Goal: Task Accomplishment & Management: Manage account settings

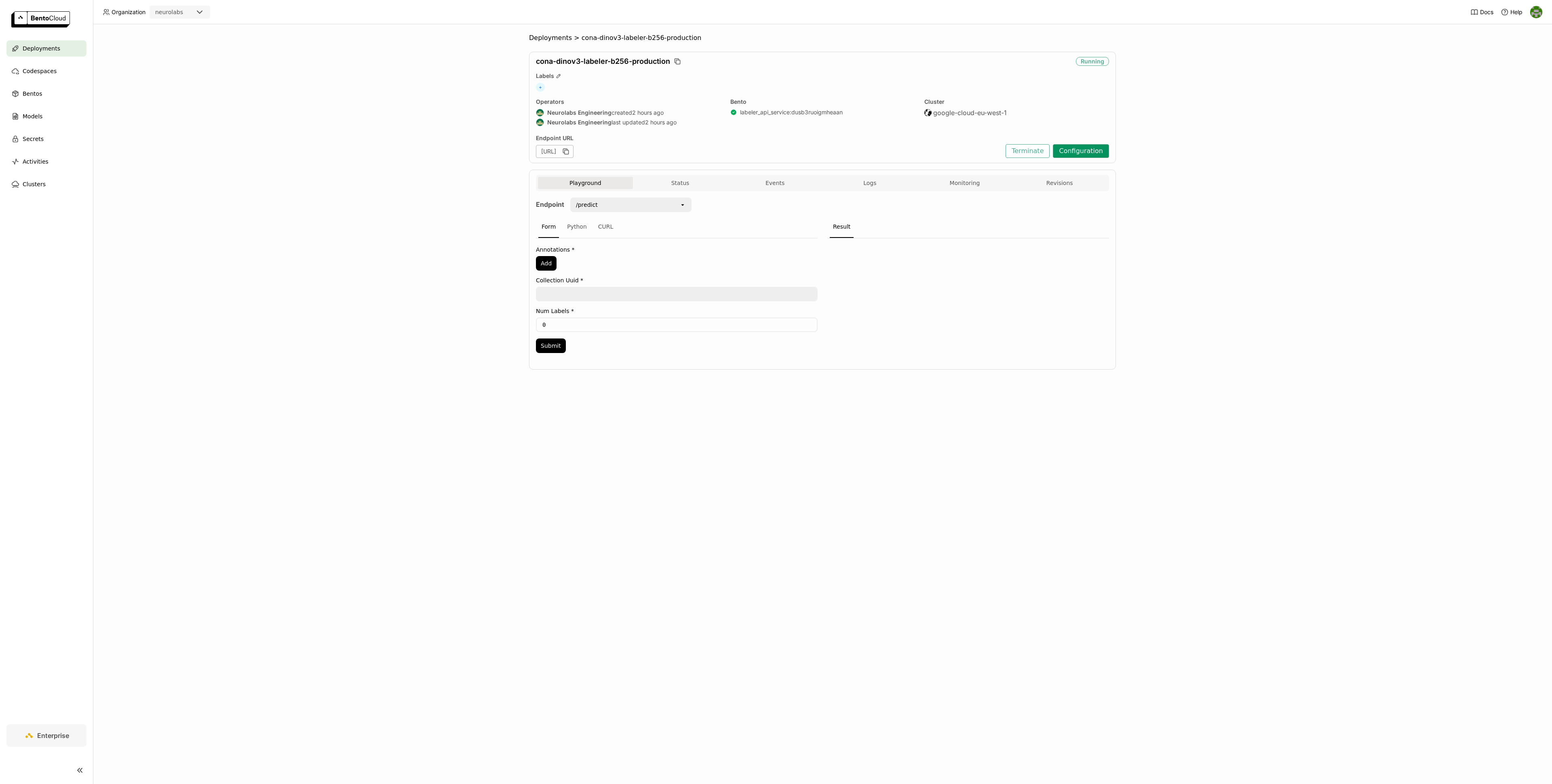
click at [1100, 155] on button "Configuration" at bounding box center [1081, 151] width 56 height 14
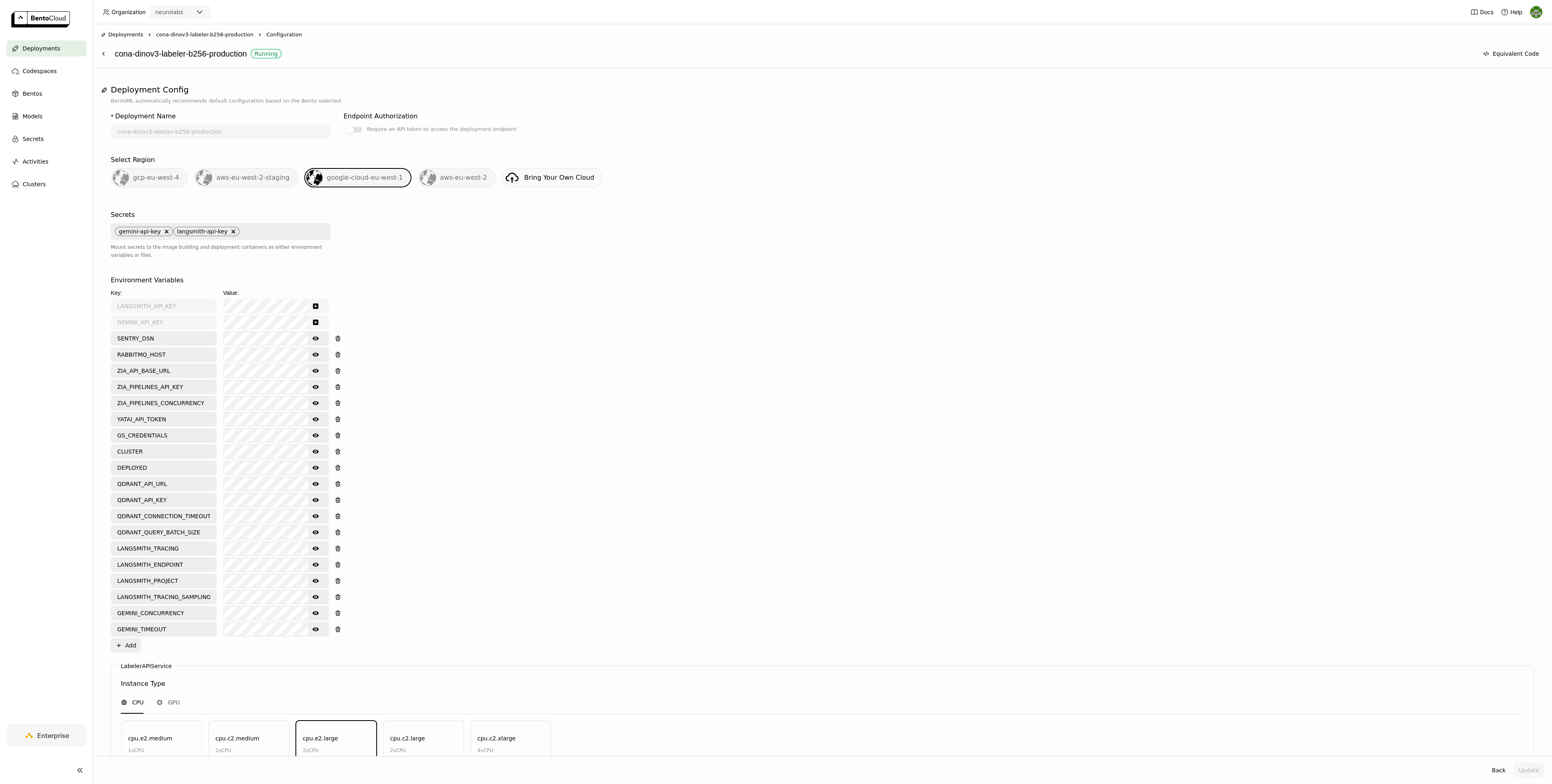
scroll to position [142, 0]
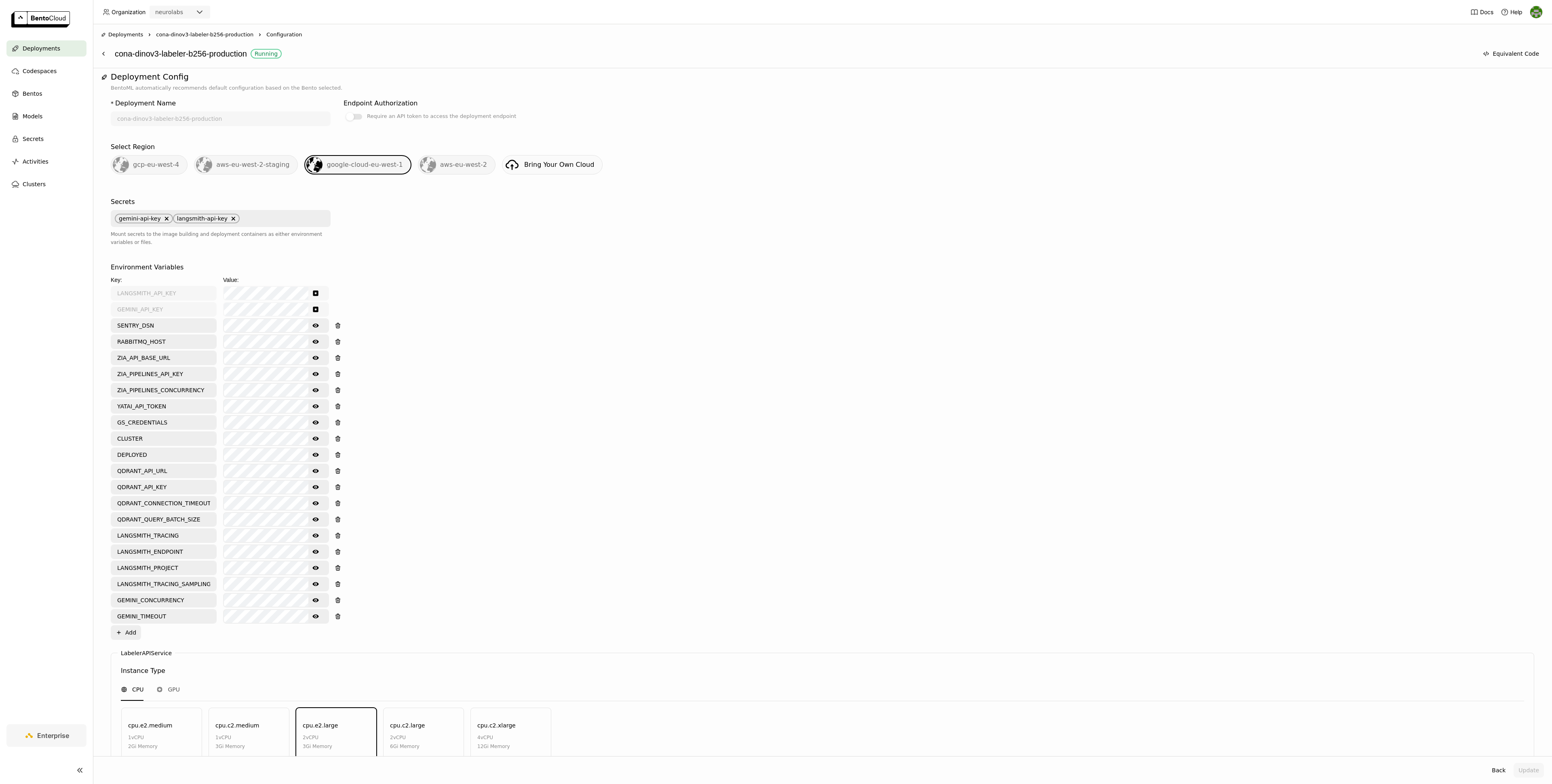
click at [314, 387] on icon "Show password text" at bounding box center [316, 390] width 7 height 7
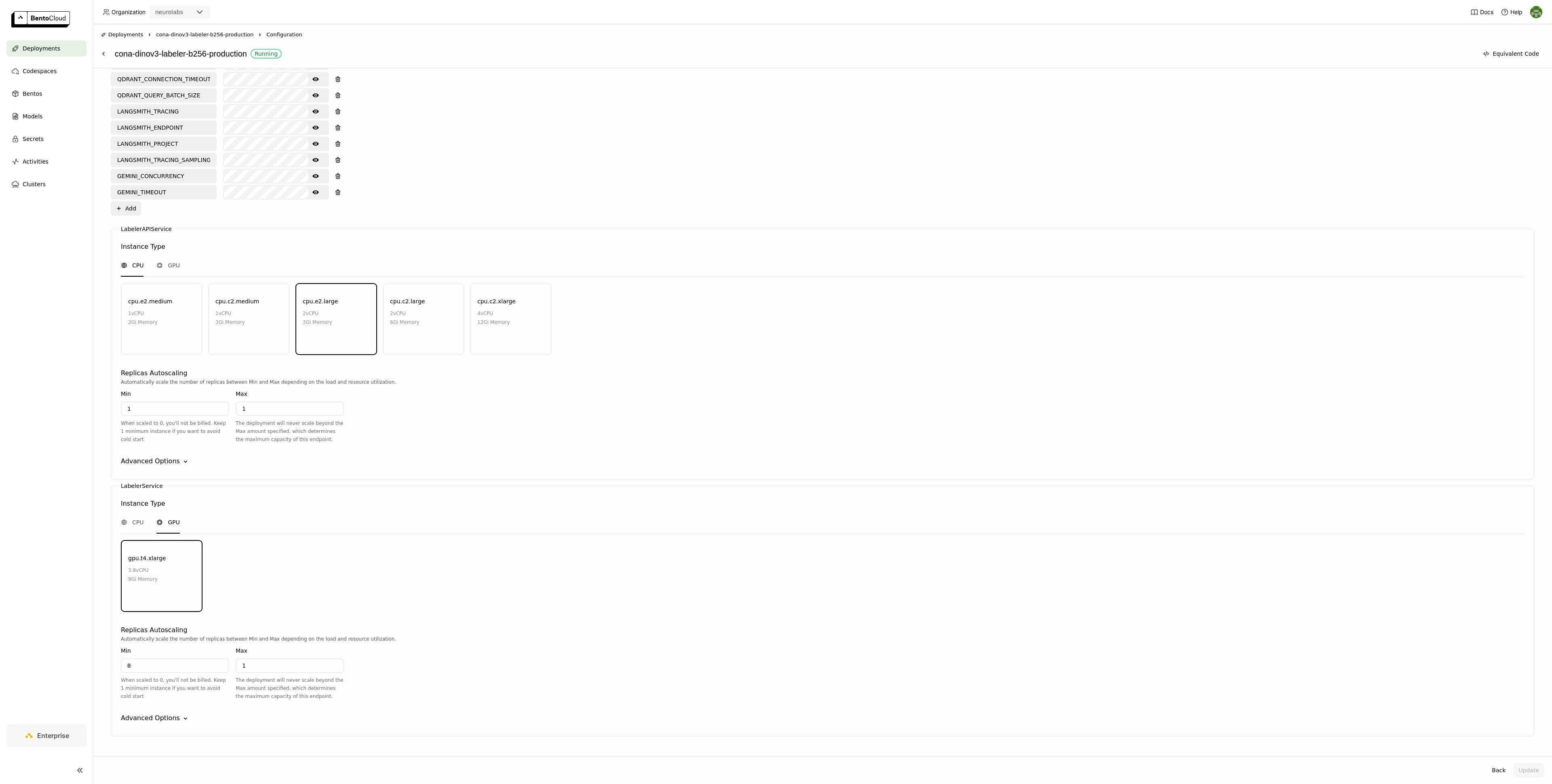
scroll to position [577, 0]
click at [275, 649] on input "1" at bounding box center [289, 655] width 107 height 13
click at [396, 542] on div "gpu.t4.xlarge 3.8 vCPU 9Gi Memory" at bounding box center [822, 565] width 1406 height 72
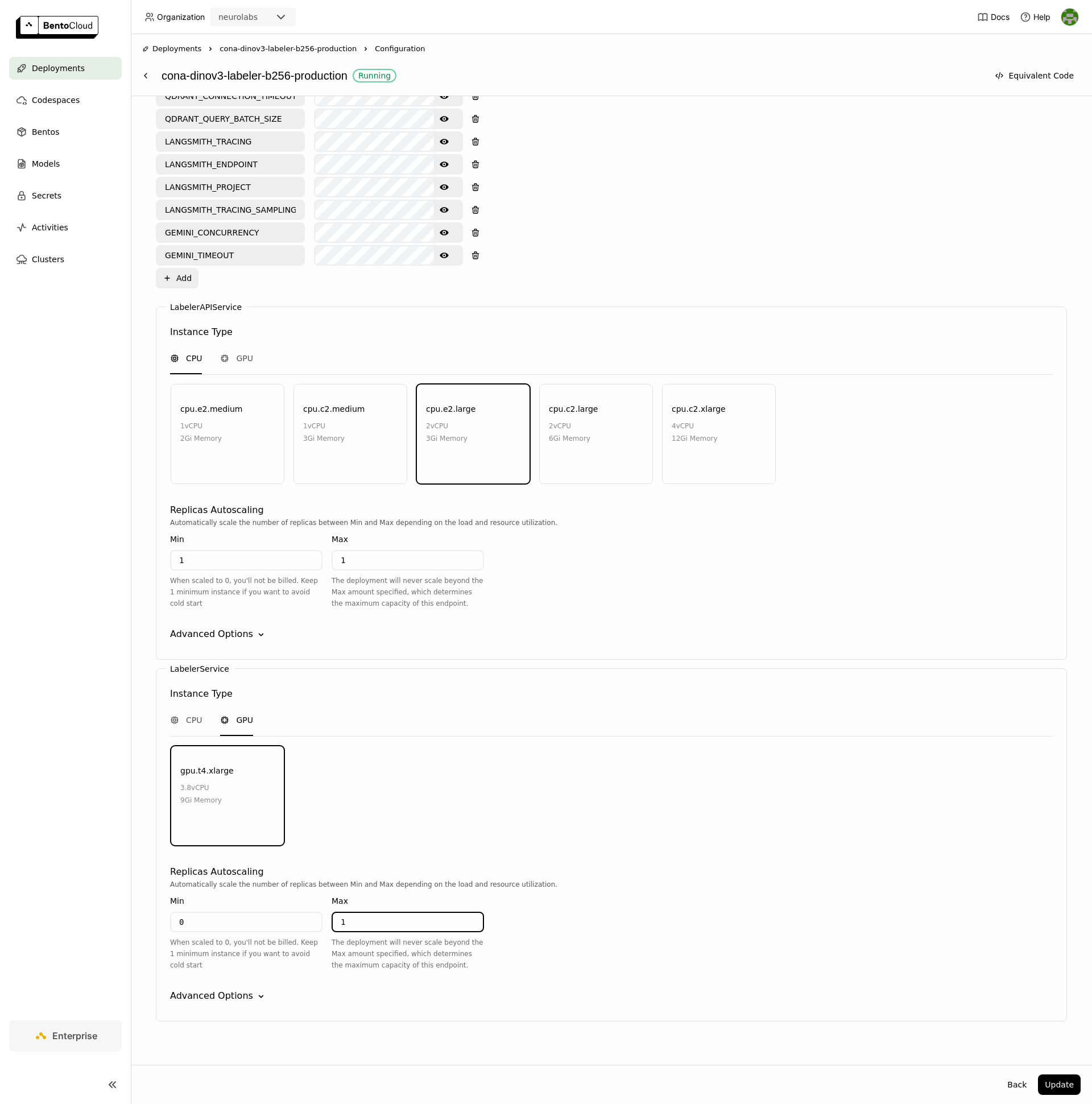
click at [384, 913] on input "1" at bounding box center [407, 922] width 150 height 18
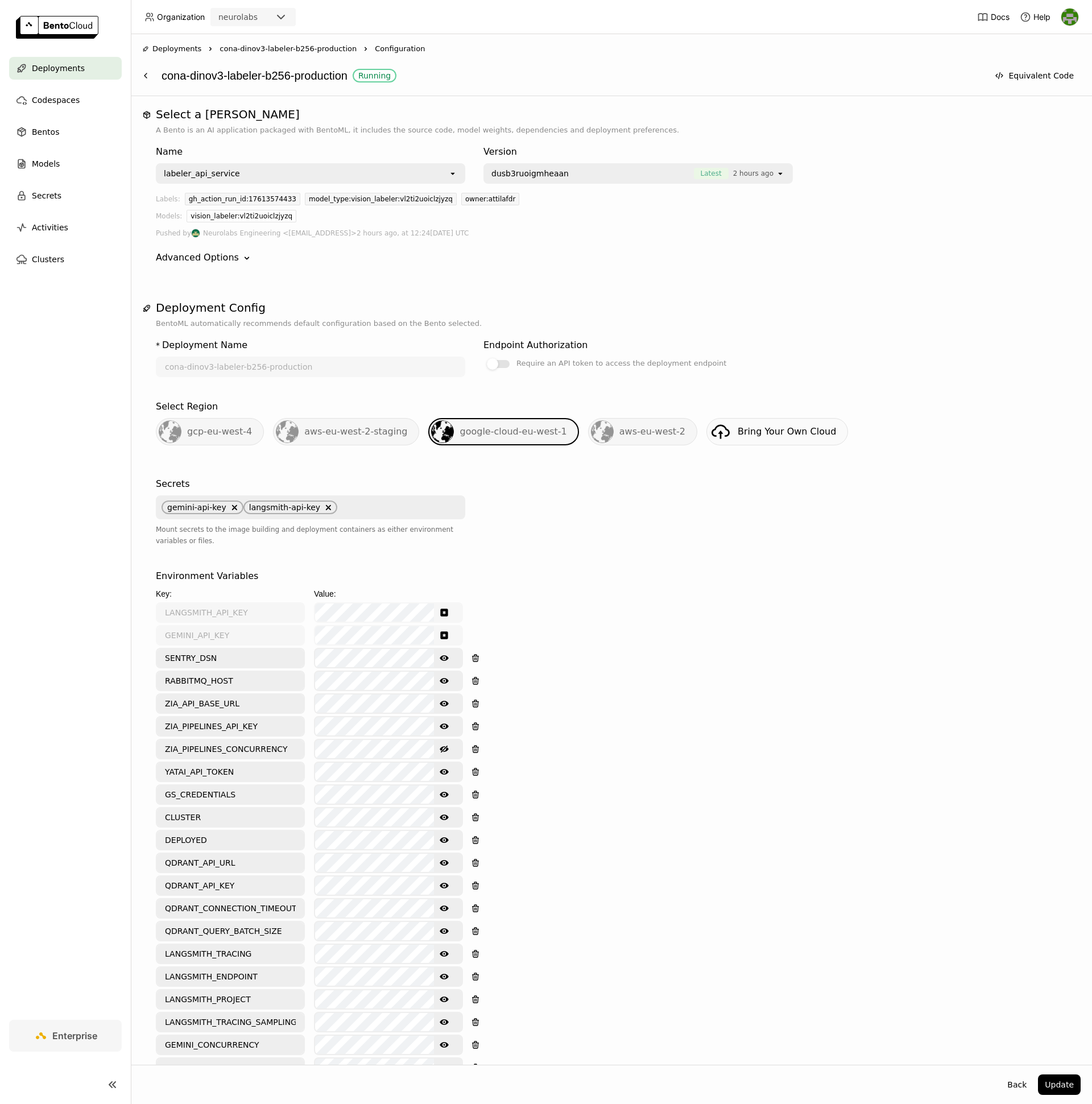
type input "19"
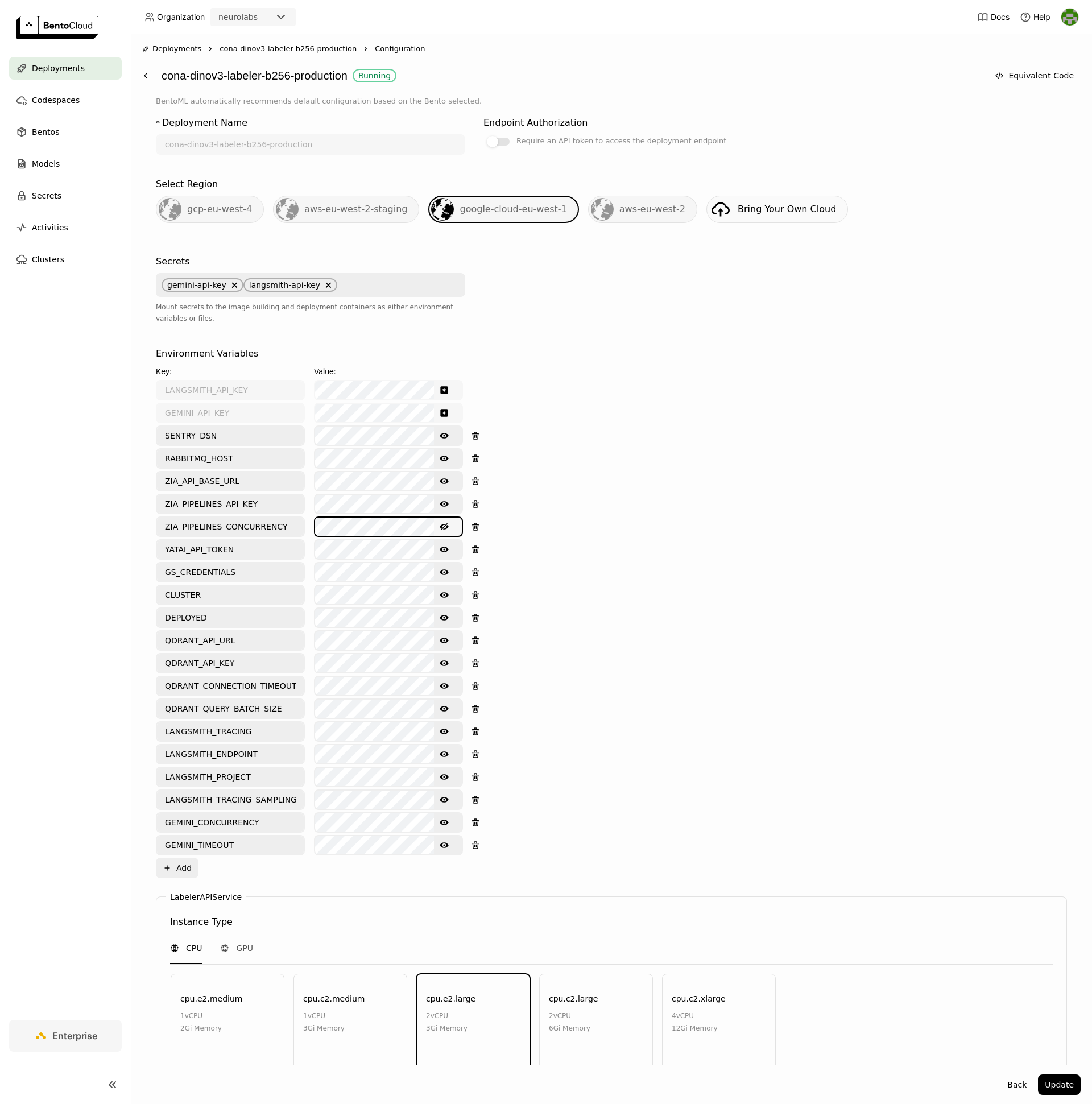
scroll to position [234, 0]
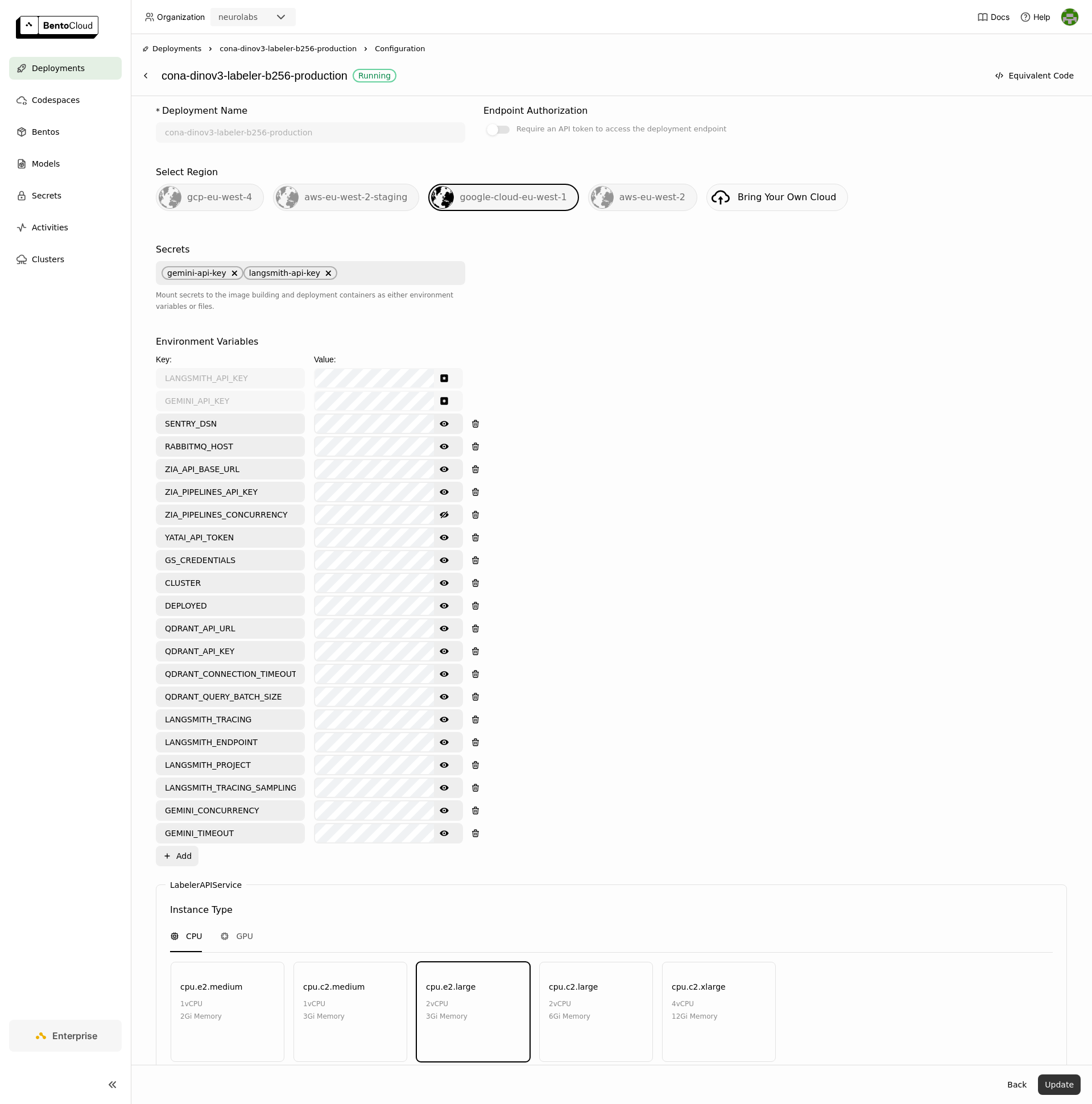
click at [1066, 1087] on button "Update" at bounding box center [1059, 1084] width 42 height 20
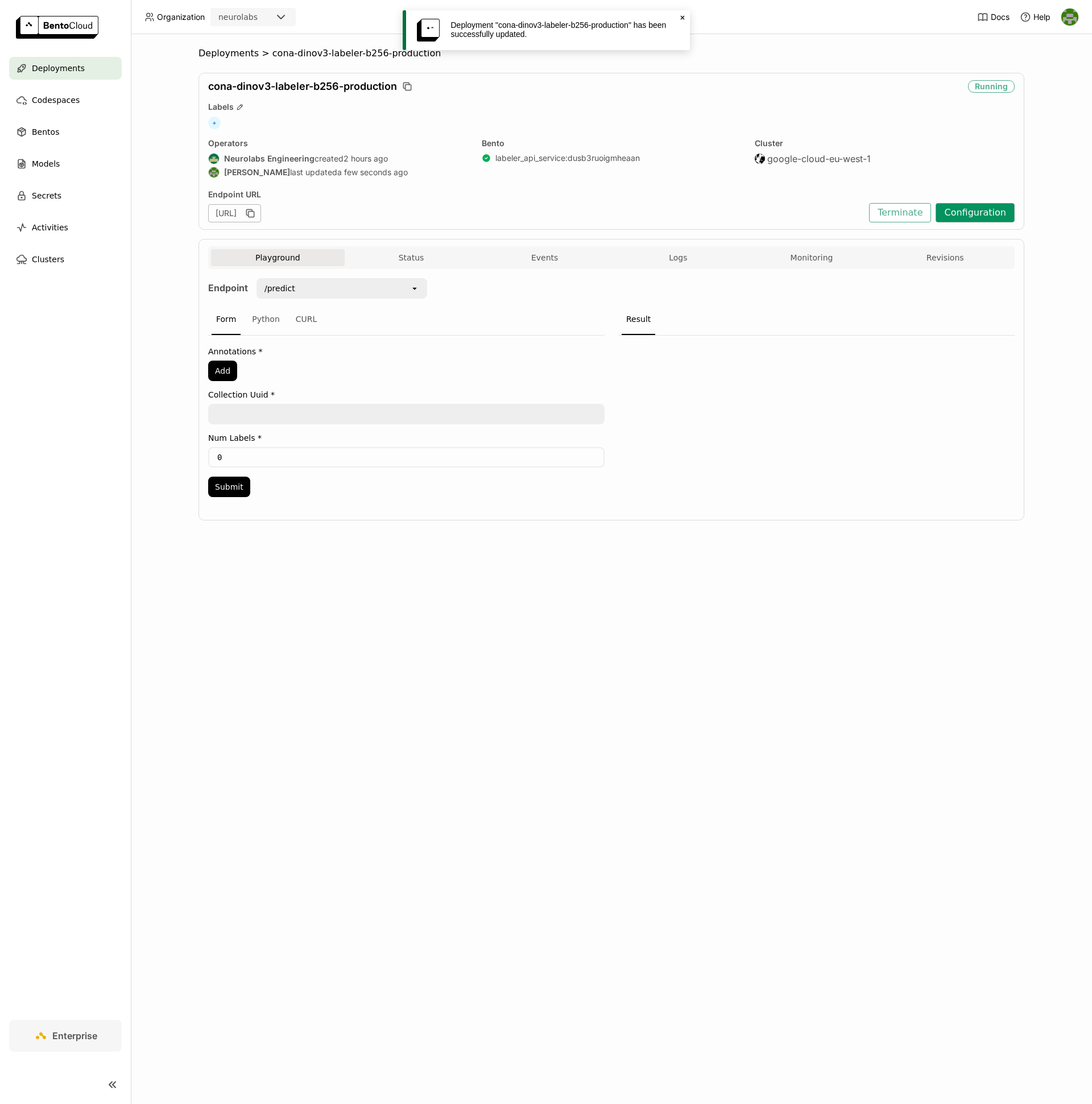
click at [978, 211] on button "Configuration" at bounding box center [975, 212] width 79 height 20
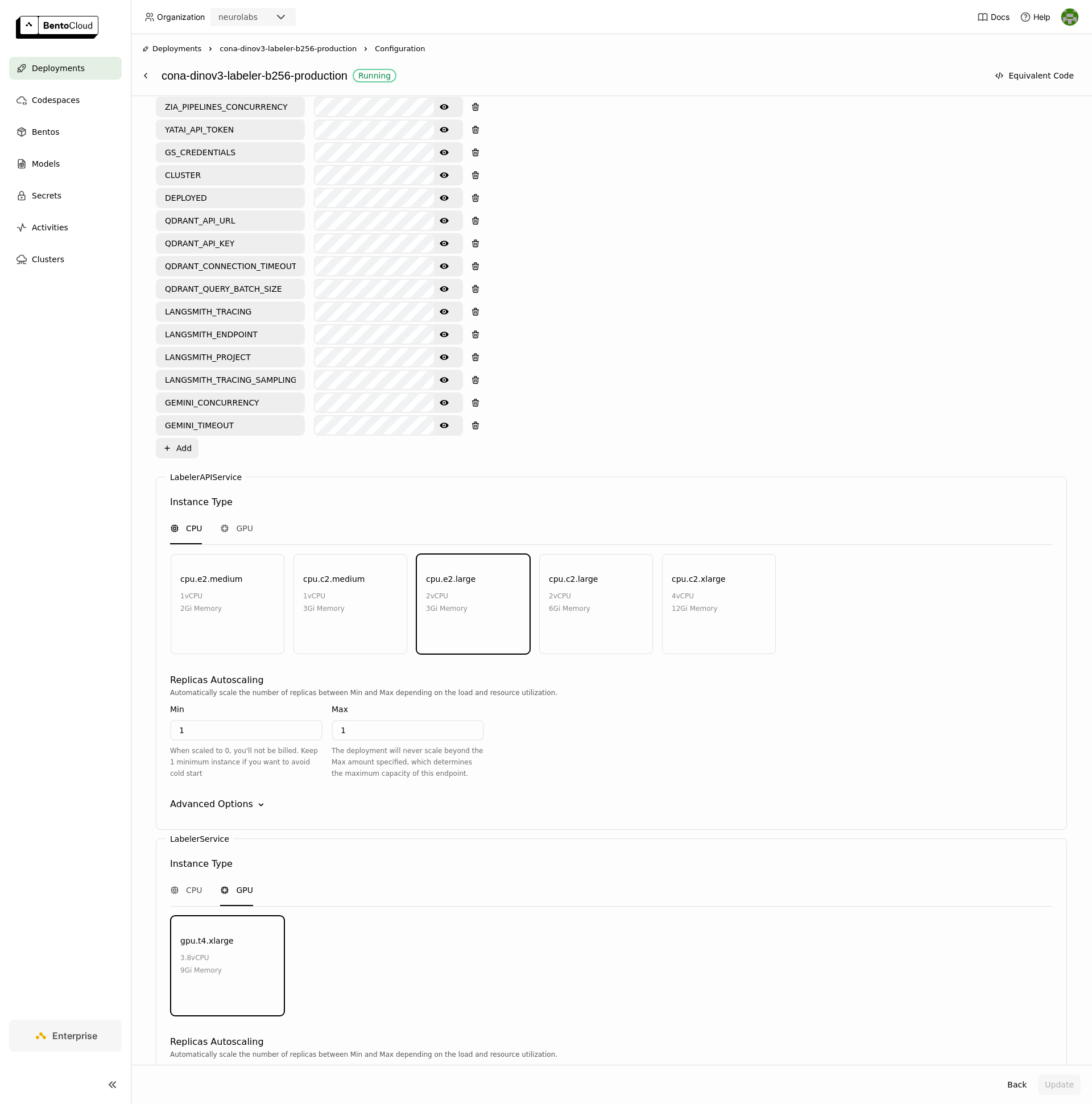
scroll to position [246, 0]
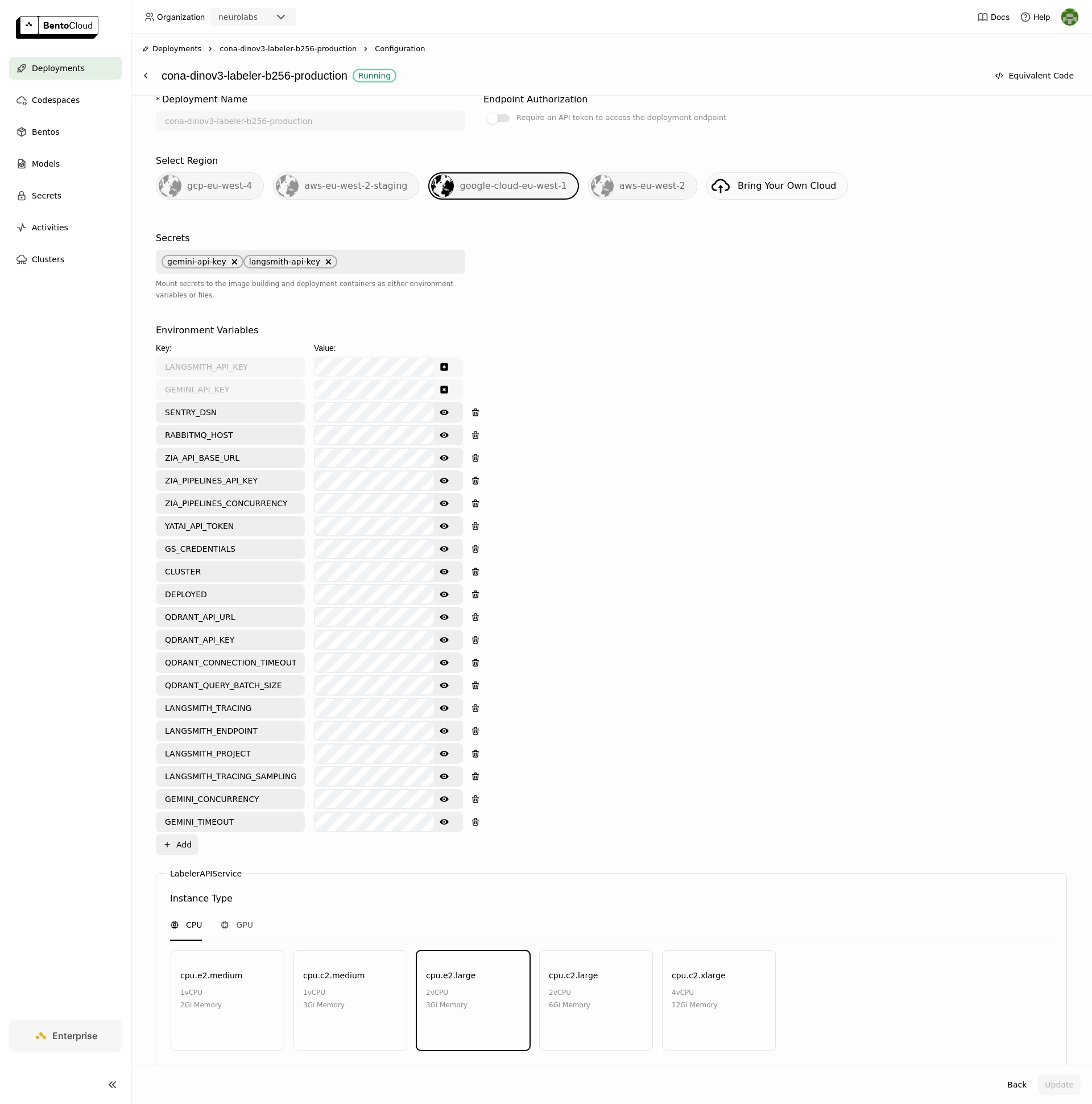
click at [445, 499] on icon "Show password text" at bounding box center [444, 503] width 9 height 9
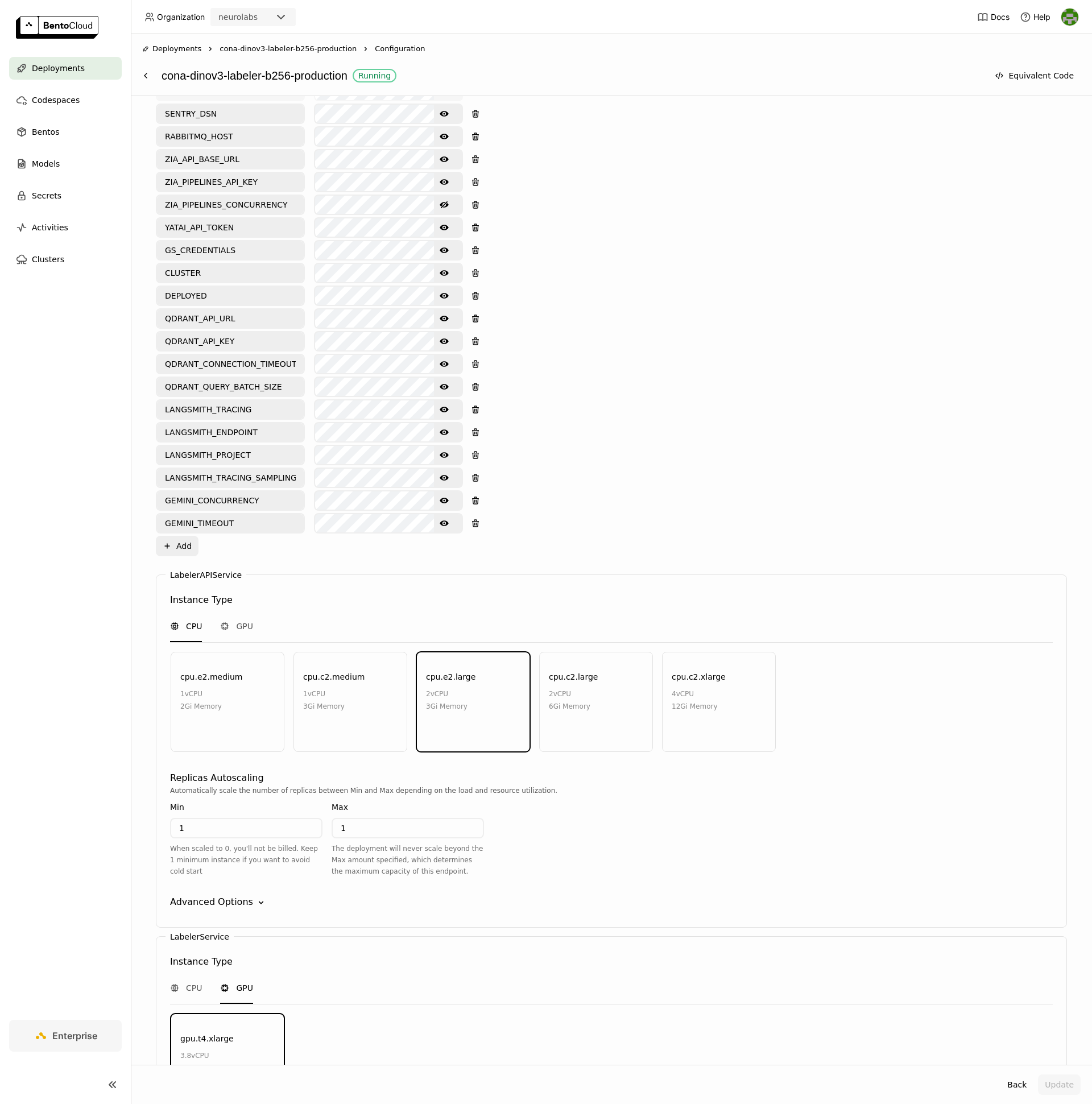
scroll to position [812, 0]
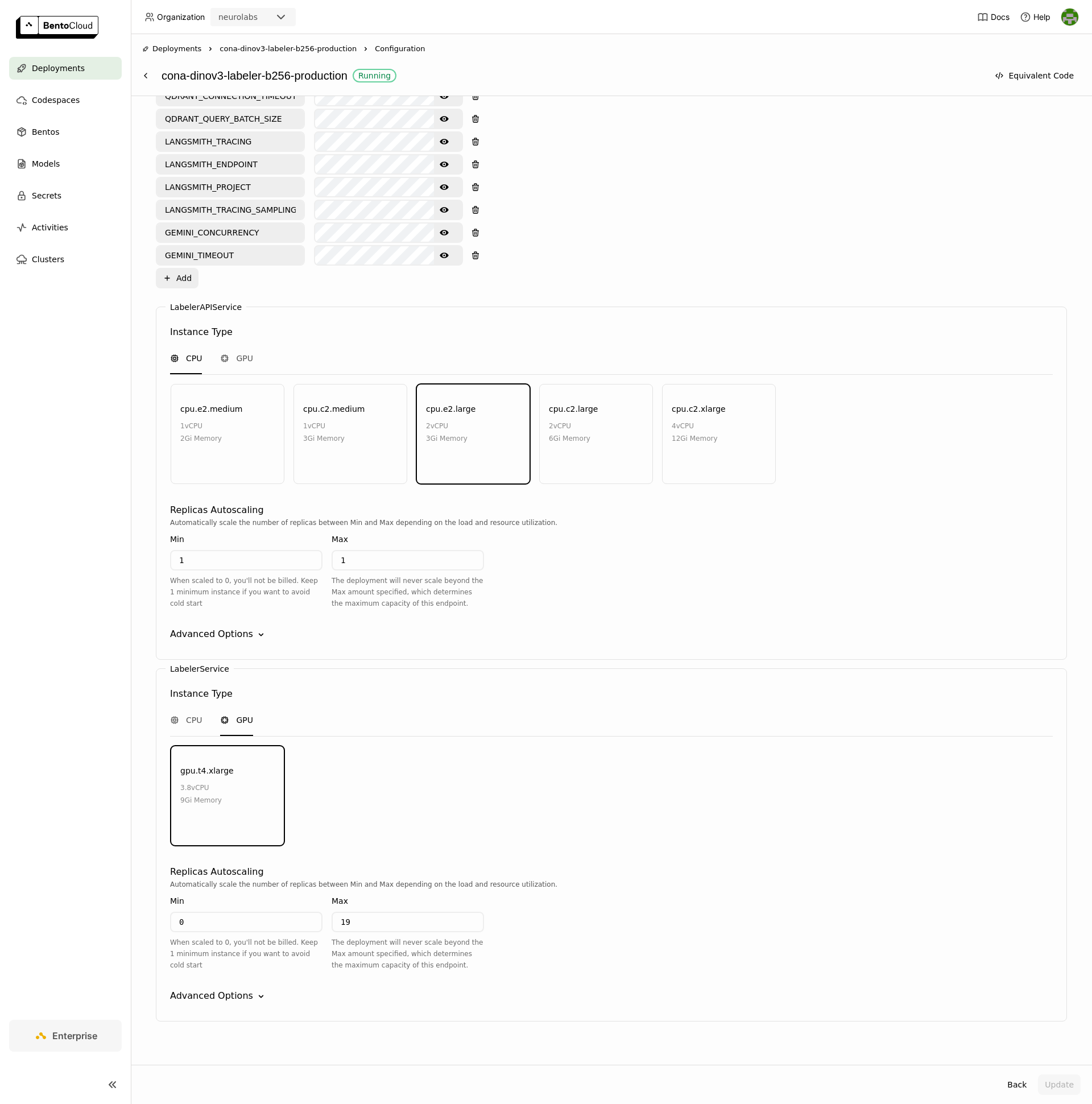
click at [236, 627] on div "Advanced Options" at bounding box center [212, 634] width 83 height 14
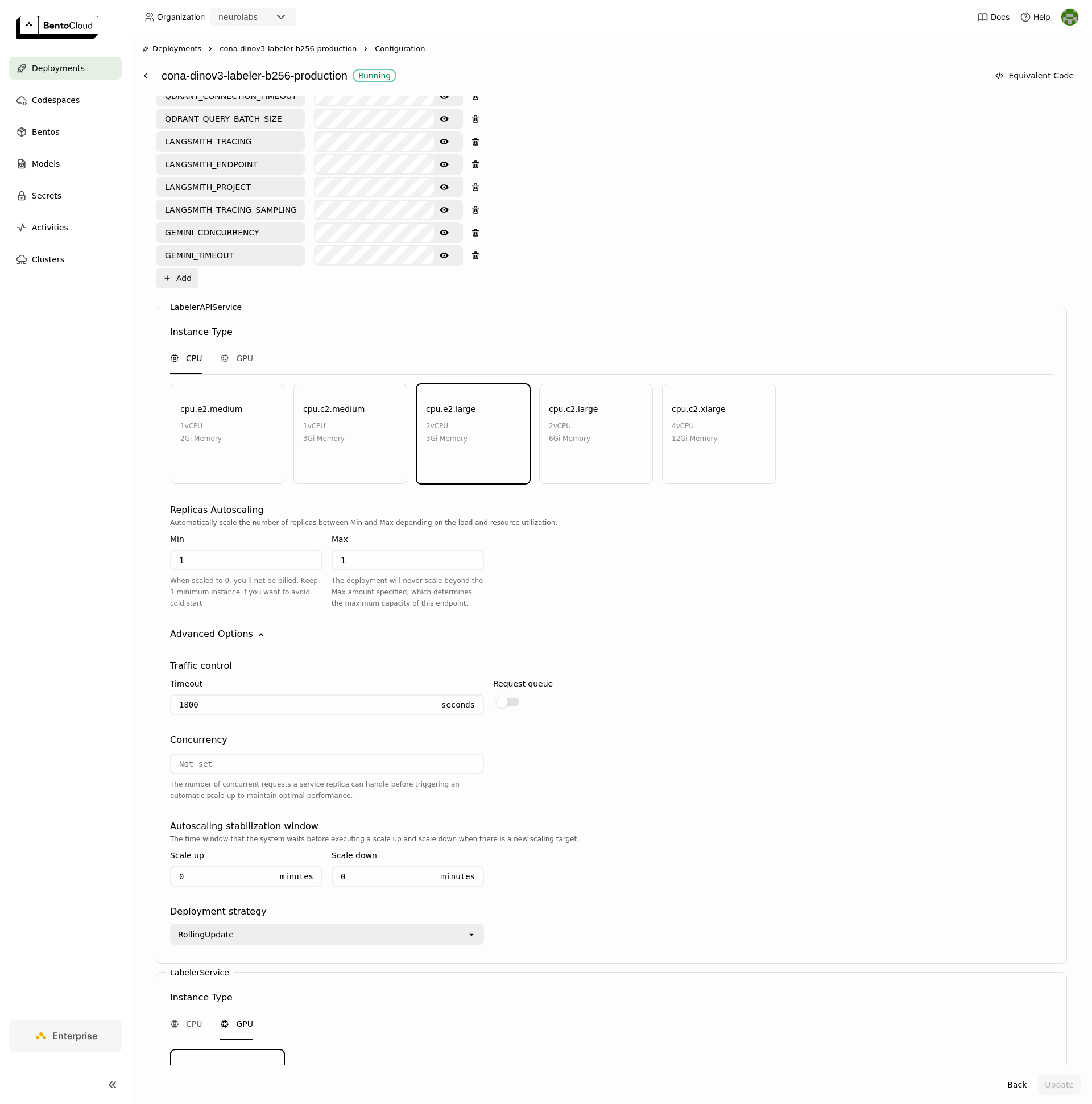
scroll to position [1113, 0]
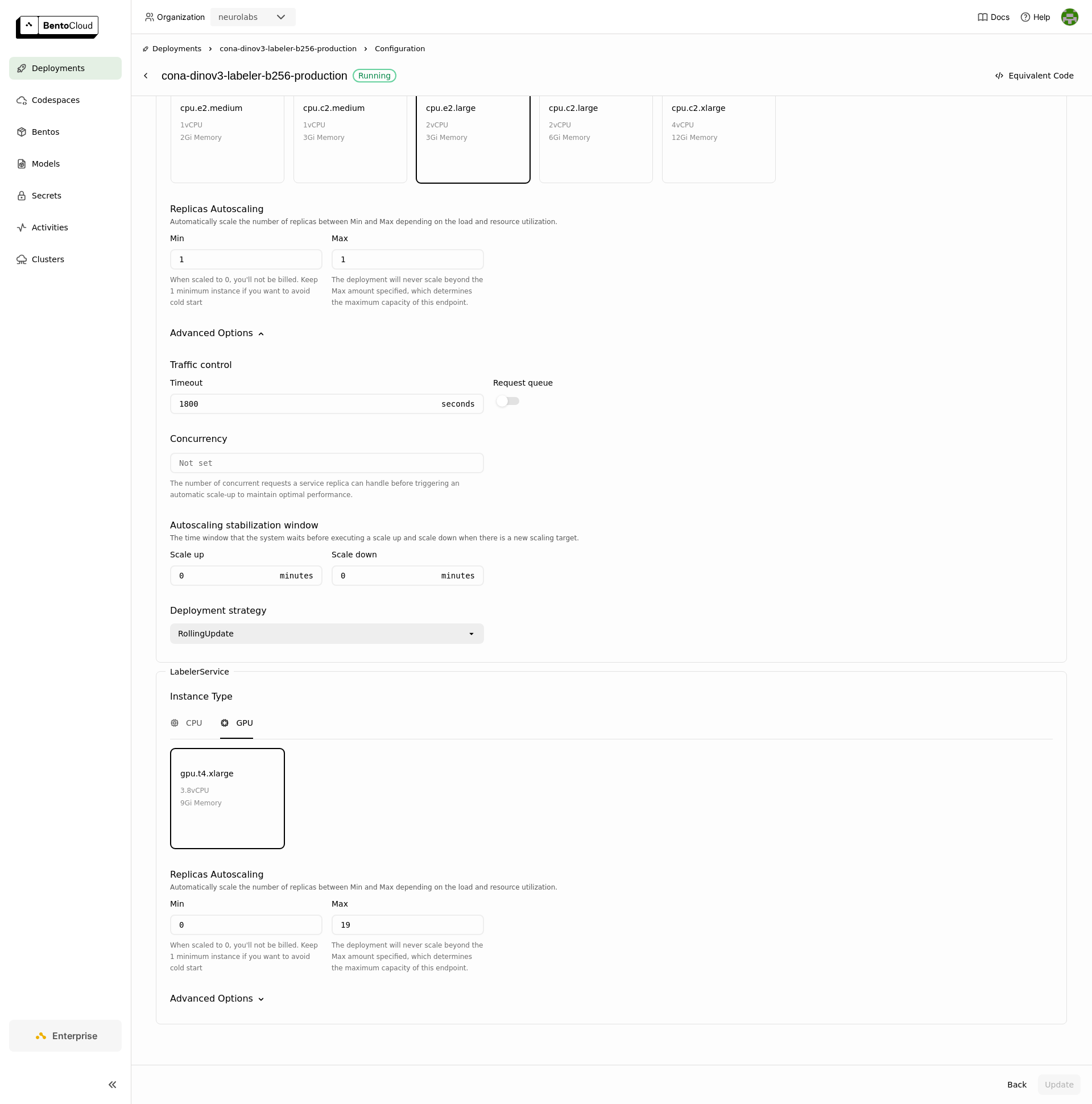
click at [244, 990] on div "LabelerService Instance Type CPU GPU gpu.t4.xlarge 3.8 vCPU 9Gi Memory Environm…" at bounding box center [611, 848] width 911 height 354
click at [247, 992] on div "Advanced Options" at bounding box center [212, 999] width 83 height 14
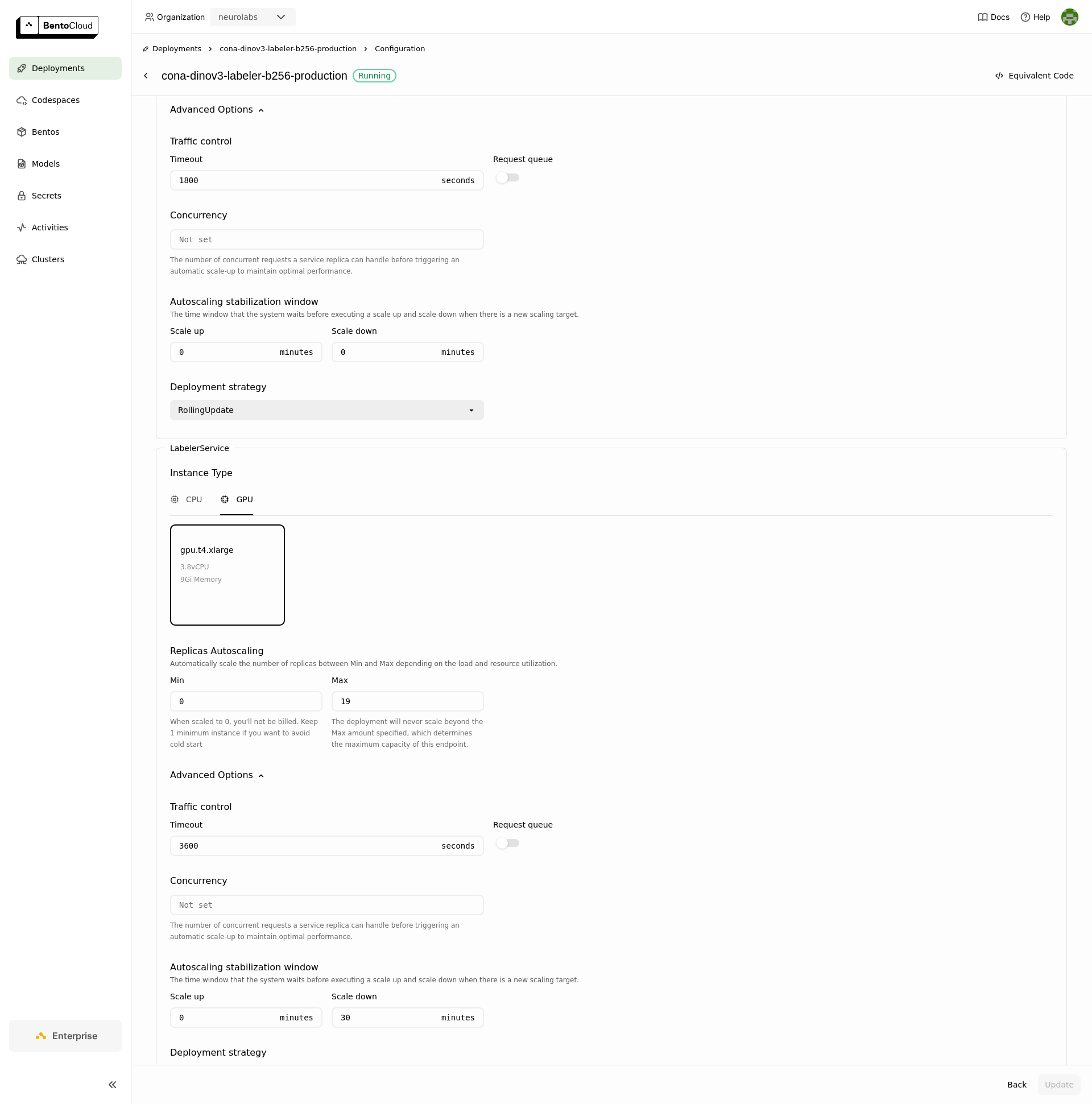
scroll to position [1414, 0]
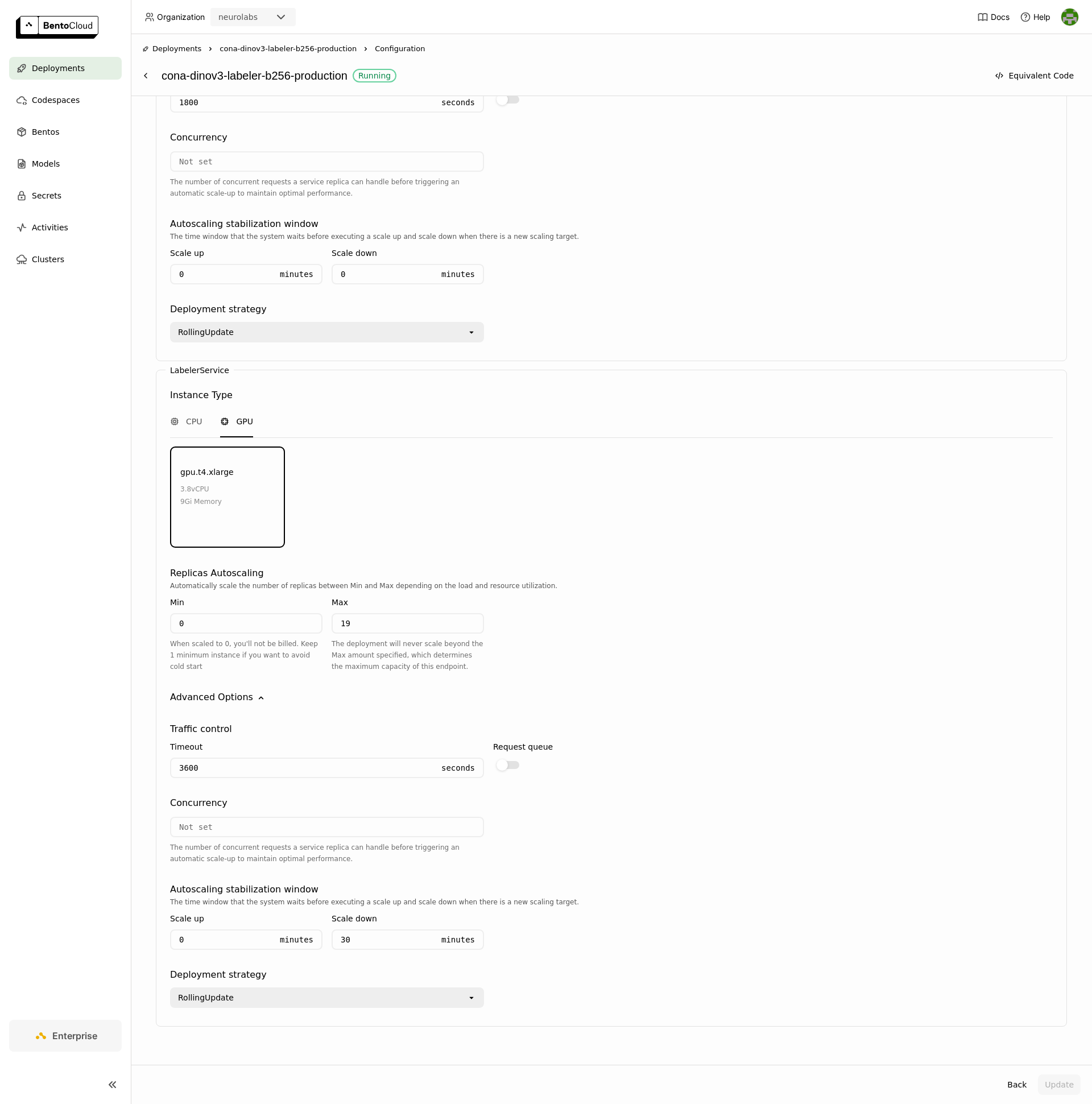
click at [242, 818] on input "number" at bounding box center [327, 827] width 312 height 18
type input "1"
click at [989, 1041] on div "Select a Bento A Bento is an AI application packaged with BentoML, it includes …" at bounding box center [611, 580] width 961 height 968
click at [1060, 1079] on button "Update" at bounding box center [1059, 1084] width 42 height 20
click at [856, 486] on div "gpu.t4.xlarge 3.8 vCPU 9Gi Memory" at bounding box center [611, 497] width 886 height 101
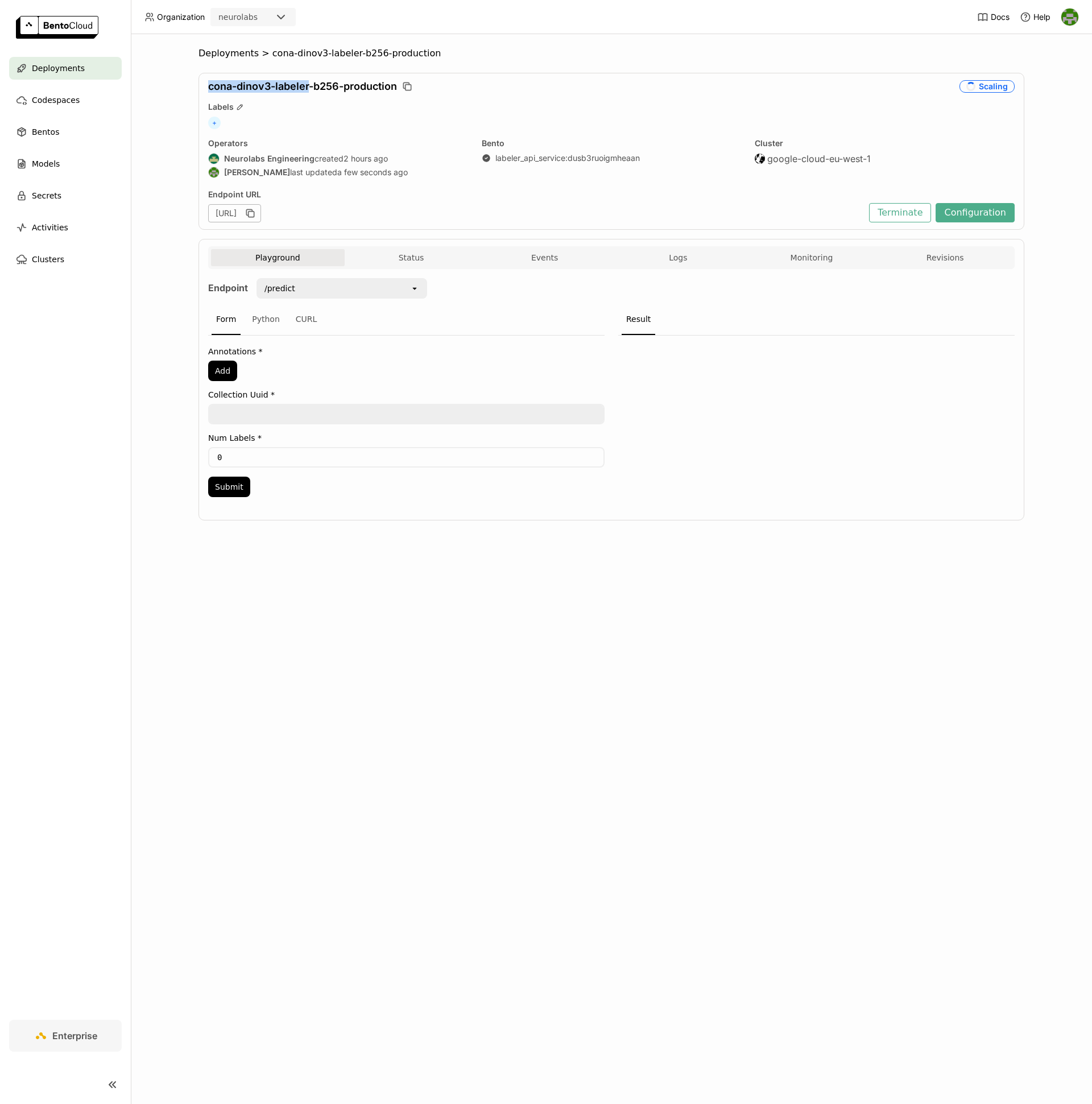
drag, startPoint x: 207, startPoint y: 87, endPoint x: 309, endPoint y: 86, distance: 102.0
click at [309, 86] on div "cona-dinov3-labeler-b256-production Scaling Labels + Operators Neurolabs Engine…" at bounding box center [611, 151] width 826 height 157
copy span "cona-dinov3-labeler"
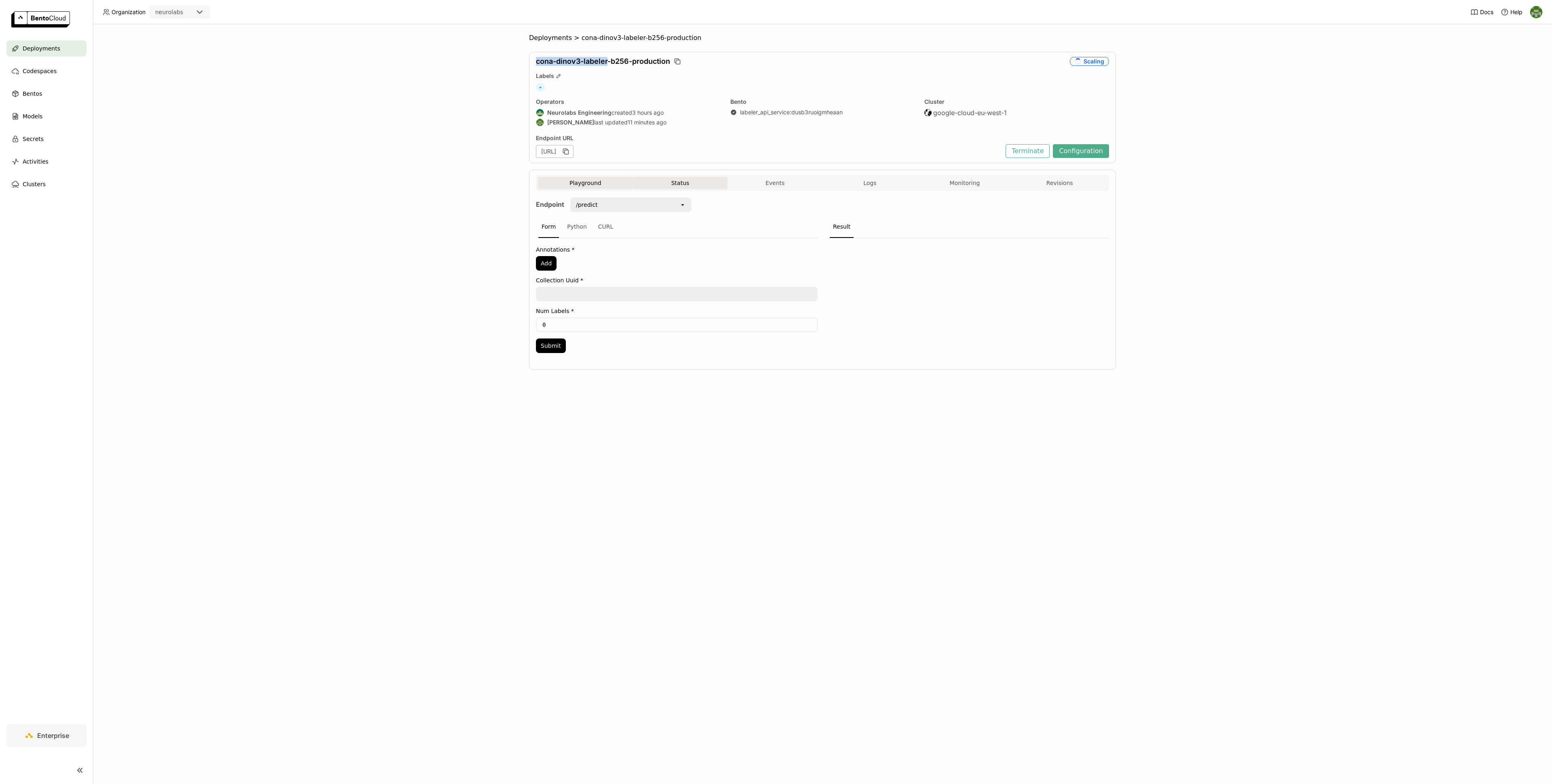
click at [679, 188] on button "Status" at bounding box center [681, 183] width 95 height 12
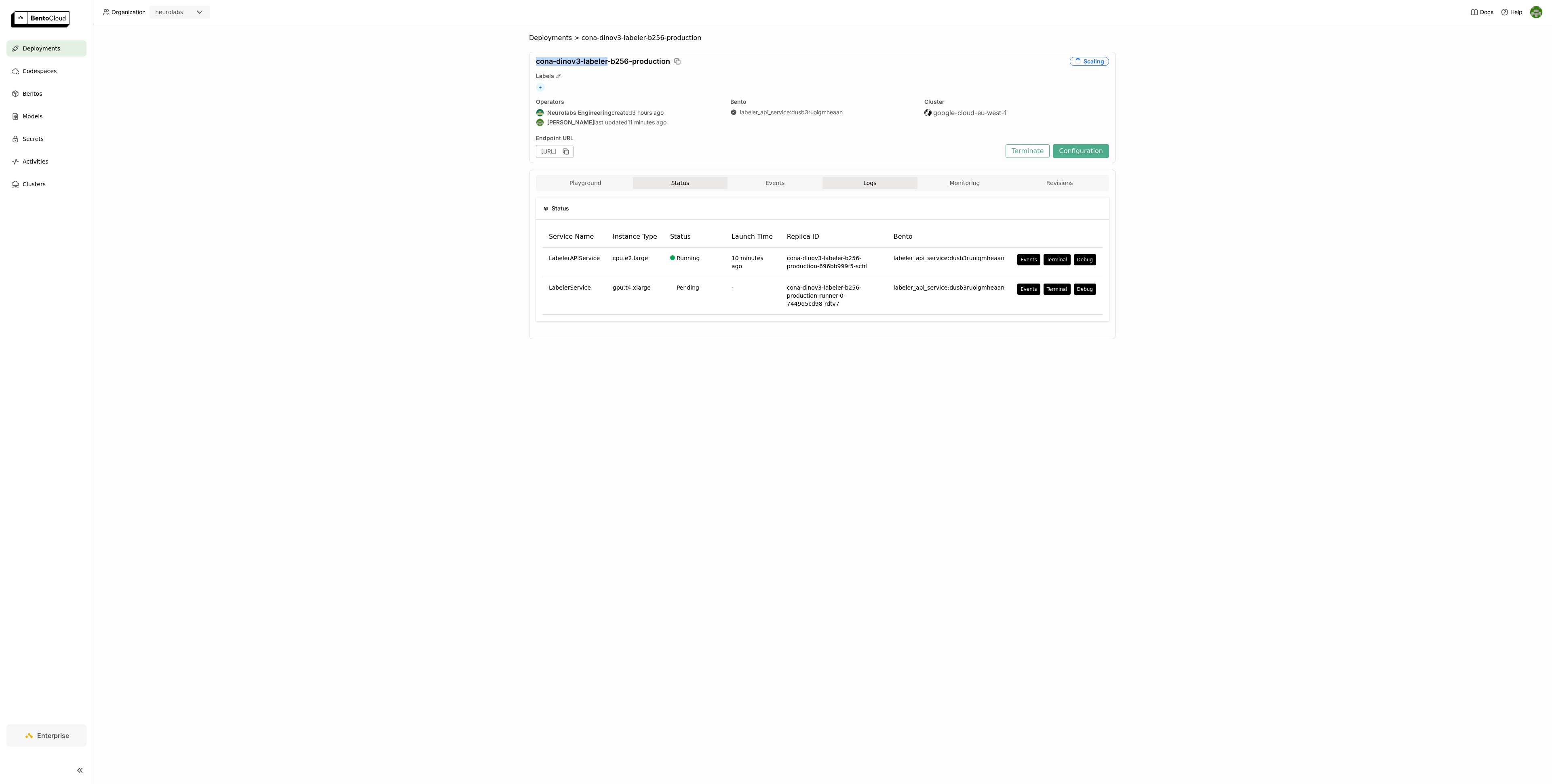
click at [886, 188] on button "Logs" at bounding box center [870, 183] width 95 height 12
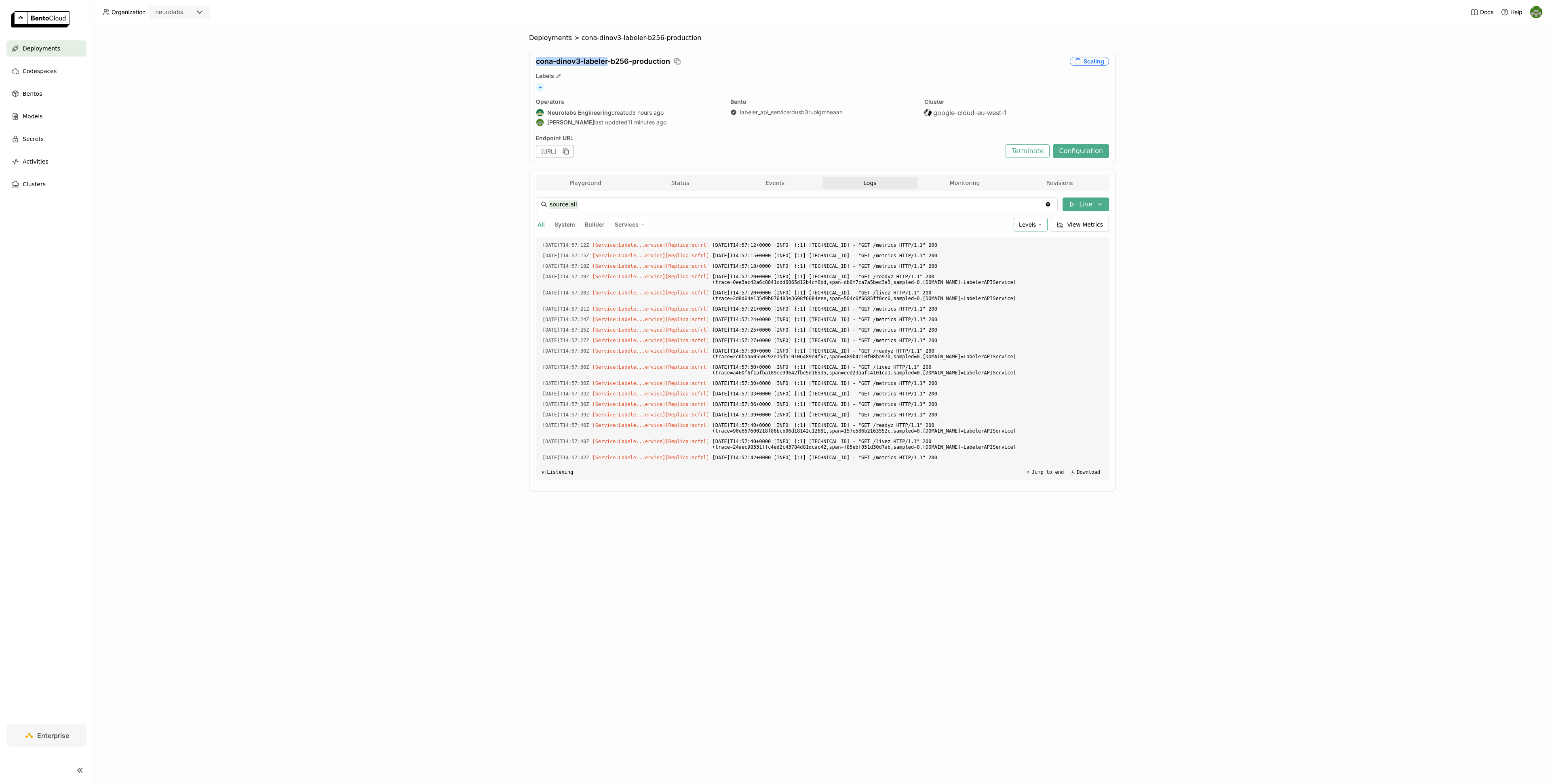
scroll to position [6061, 0]
click at [1031, 228] on span "Levels" at bounding box center [1027, 224] width 17 height 7
click at [970, 303] on div "Error" at bounding box center [999, 302] width 87 height 10
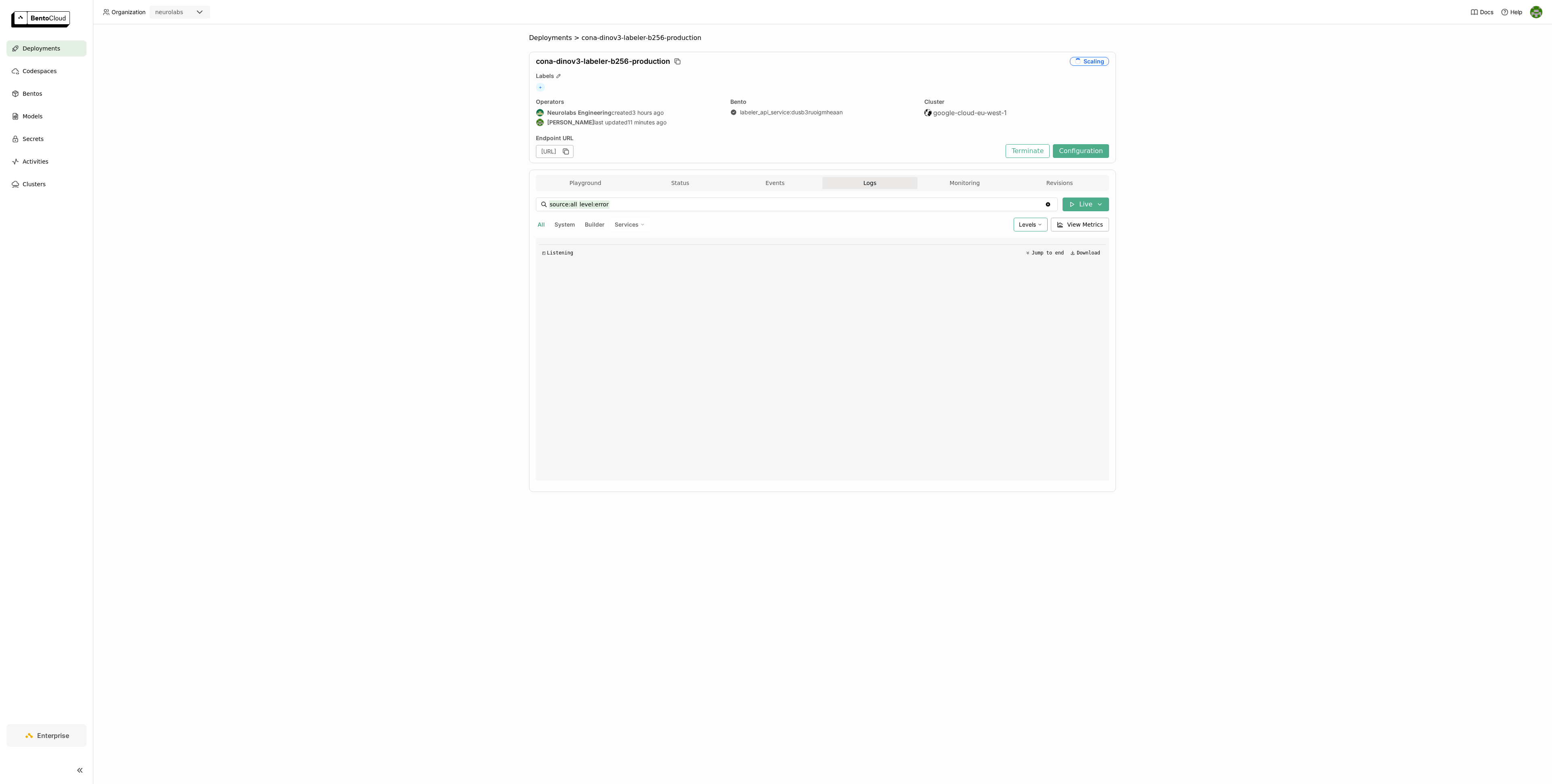
click at [1037, 228] on div "Levels" at bounding box center [1030, 225] width 34 height 14
drag, startPoint x: 988, startPoint y: 268, endPoint x: 1001, endPoint y: 247, distance: 24.7
click at [1001, 247] on ul "Debug Info Warning Error" at bounding box center [999, 273] width 97 height 78
click at [1001, 247] on div "Debug" at bounding box center [999, 244] width 87 height 10
click at [1028, 225] on span "Levels" at bounding box center [1027, 224] width 17 height 7
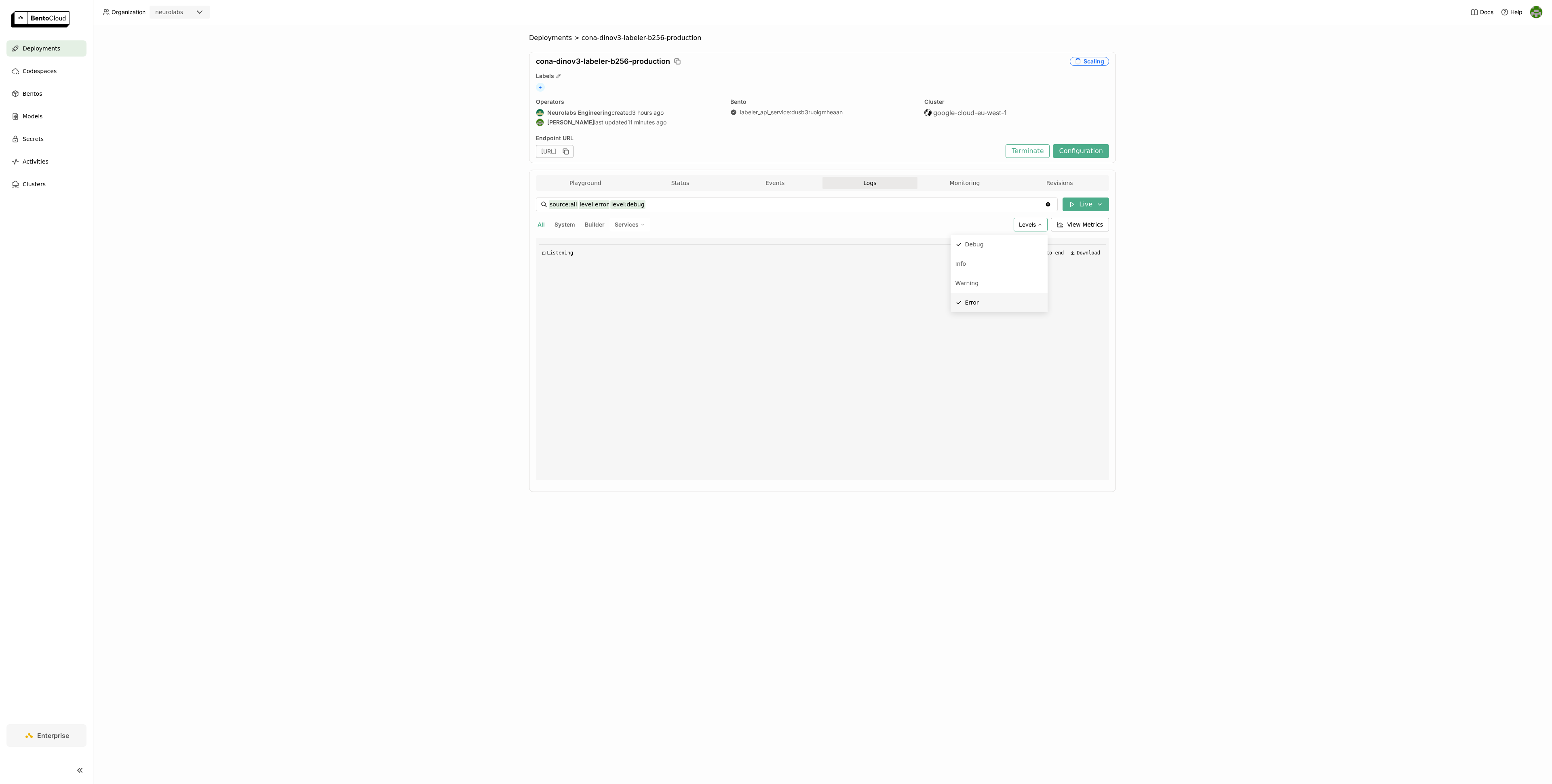
click at [980, 310] on li "Error" at bounding box center [999, 302] width 97 height 19
click at [1026, 228] on span "Levels" at bounding box center [1027, 224] width 17 height 7
click at [1005, 249] on div "Debug" at bounding box center [1004, 244] width 78 height 10
type input "source:all"
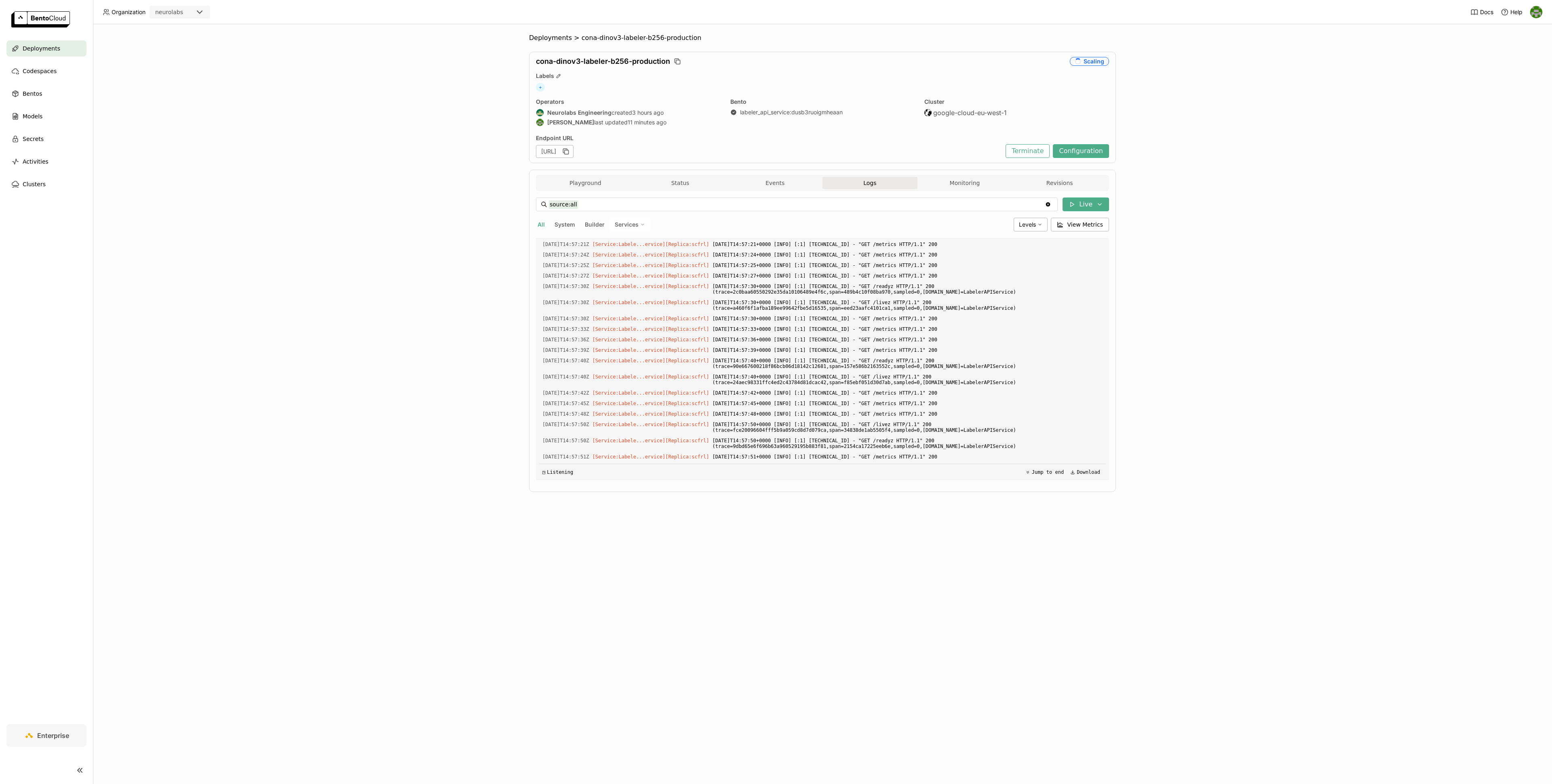
scroll to position [1010, 0]
click at [656, 182] on button "Status" at bounding box center [681, 183] width 95 height 12
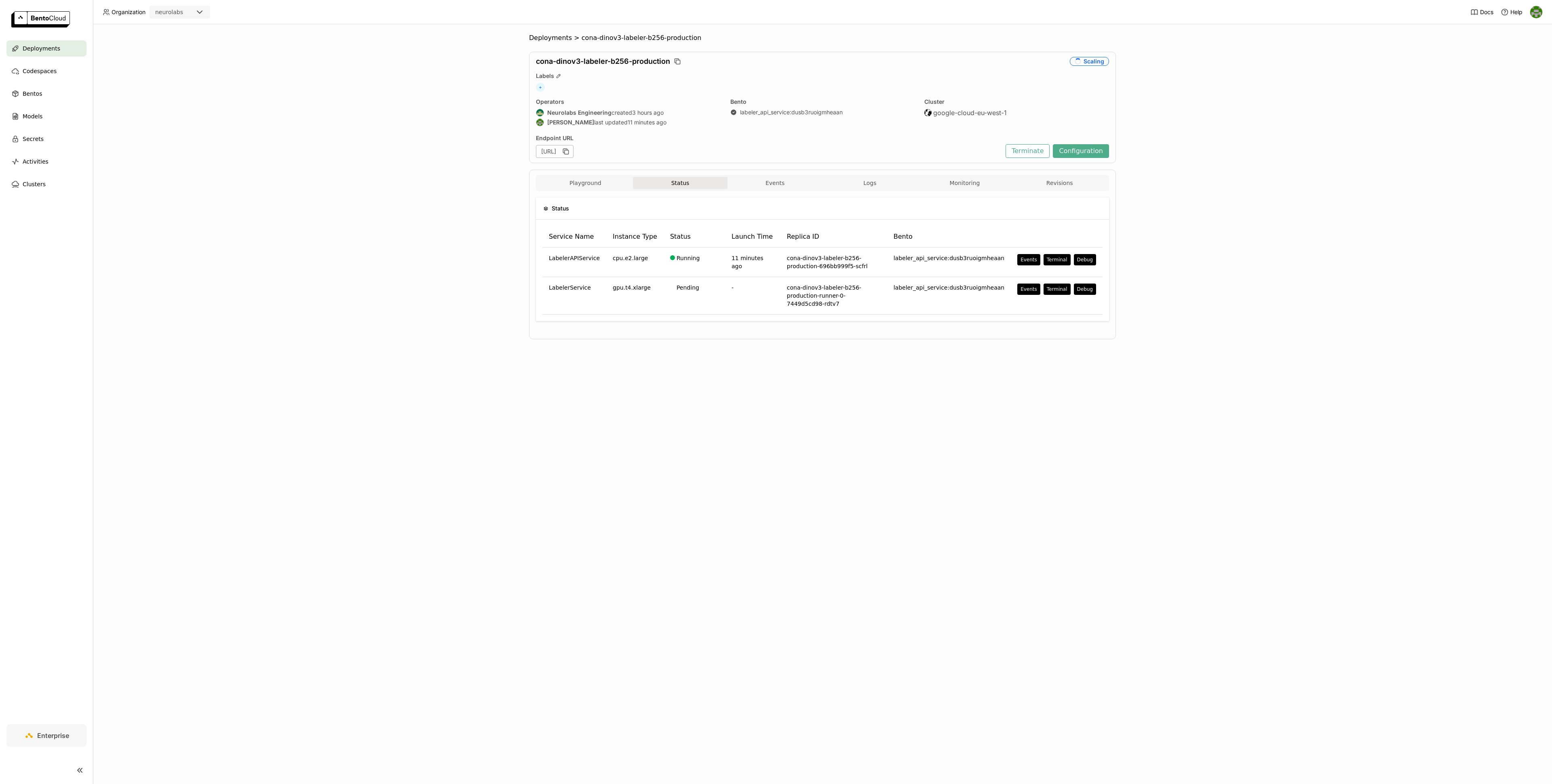
click at [584, 193] on div "Status Service Name Instance Type Status Launch Time Replica ID Bento LabelerAP…" at bounding box center [822, 262] width 573 height 143
click at [597, 186] on button "Playground" at bounding box center [586, 183] width 95 height 12
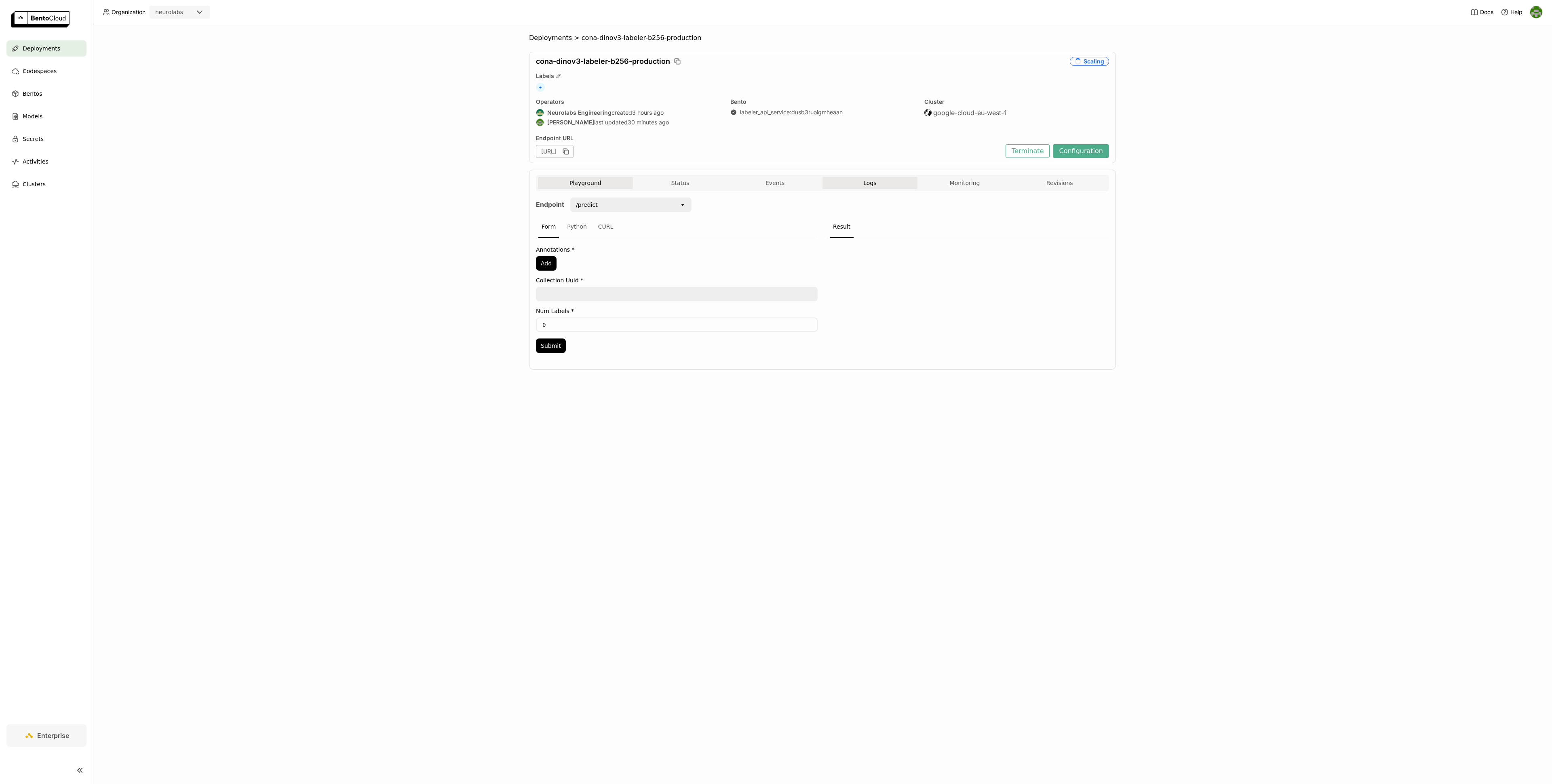
click at [953, 187] on button "Monitoring" at bounding box center [965, 183] width 95 height 12
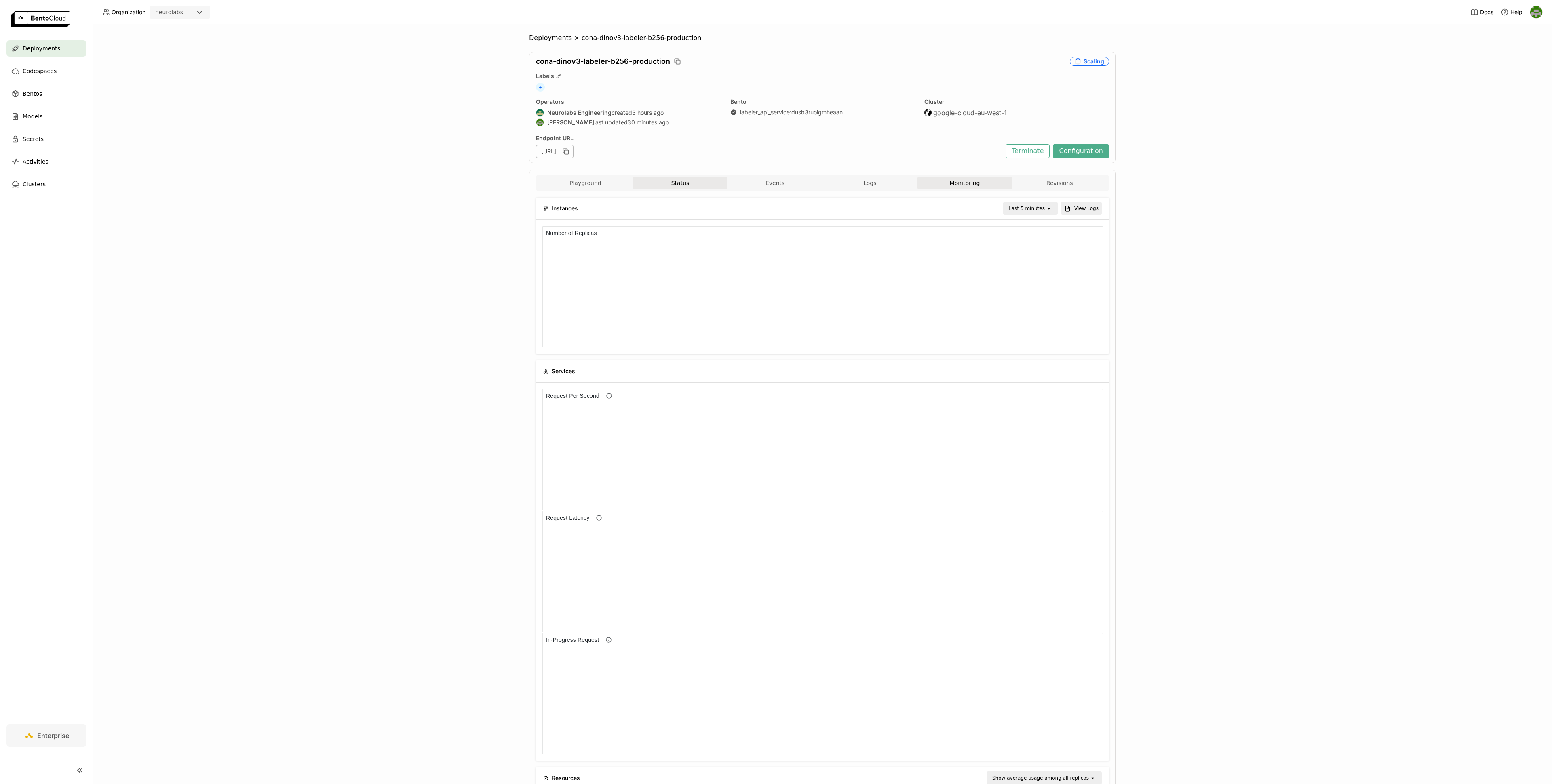
click at [702, 187] on button "Status" at bounding box center [681, 183] width 95 height 12
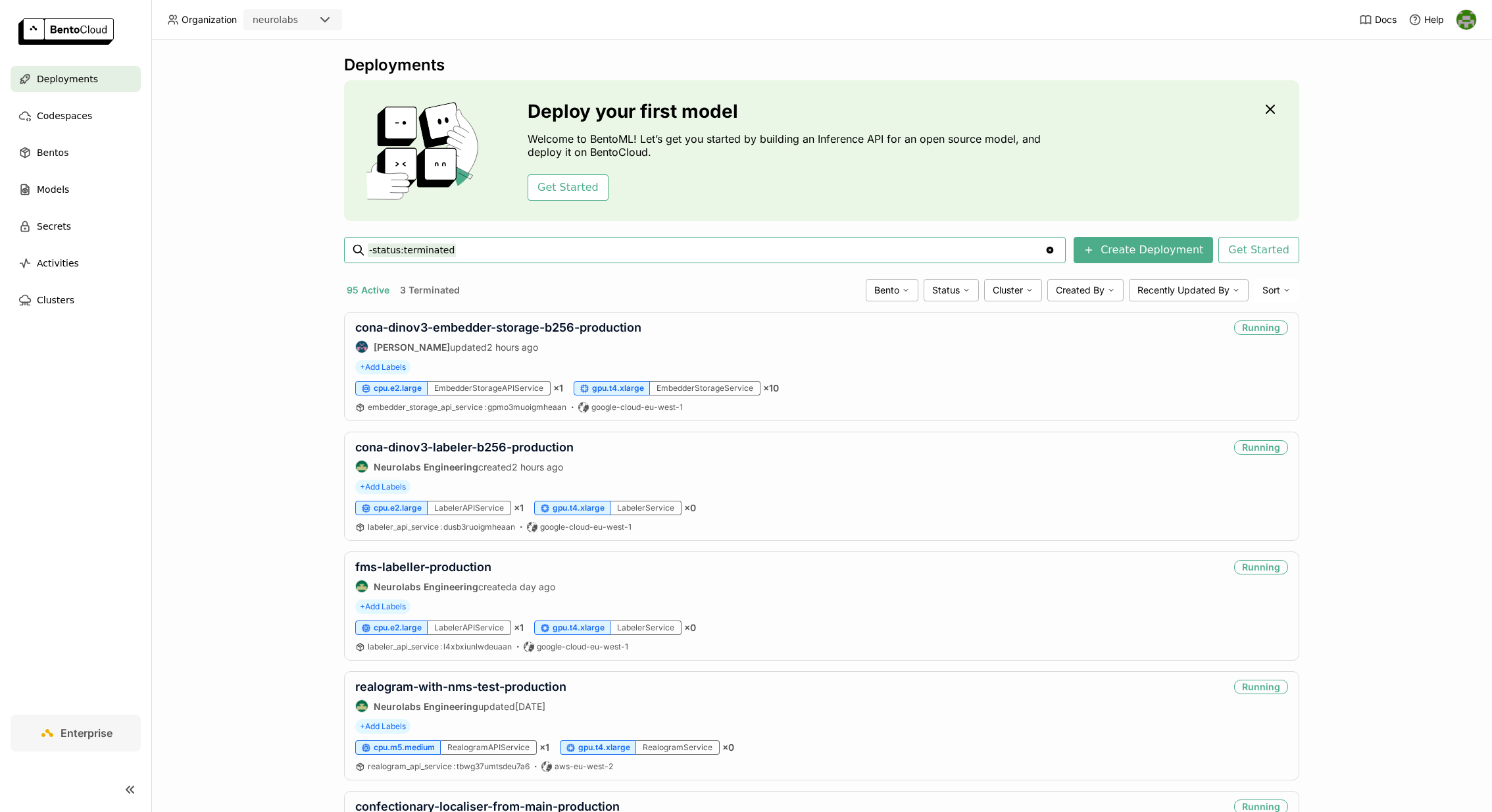
click at [794, 257] on input "-status:terminated" at bounding box center [706, 249] width 677 height 21
type input "-status:terminated coke-clip-labeller-2025-06-26"
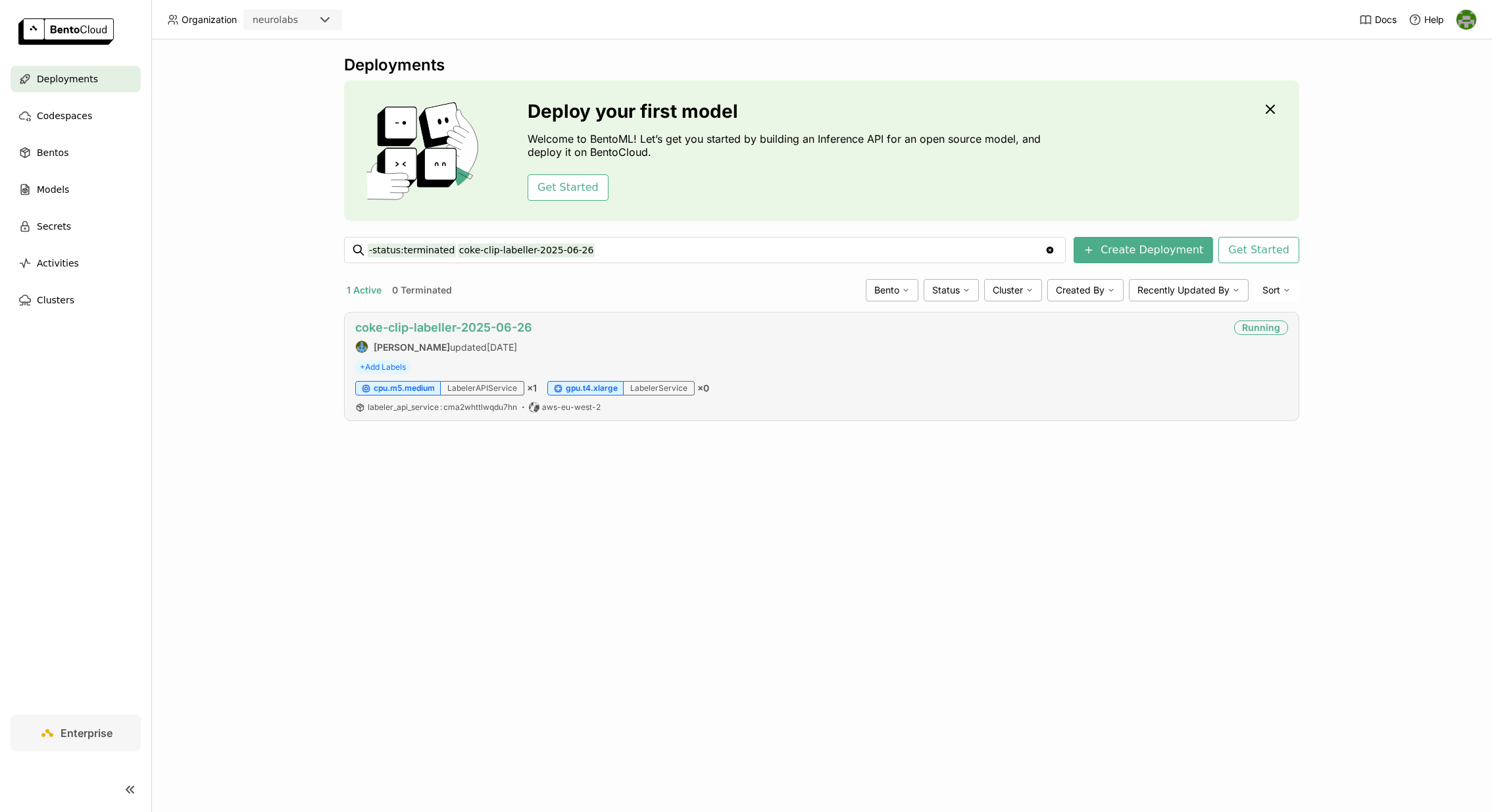
click at [516, 321] on link "coke-clip-labeller-2025-06-26" at bounding box center [443, 328] width 177 height 14
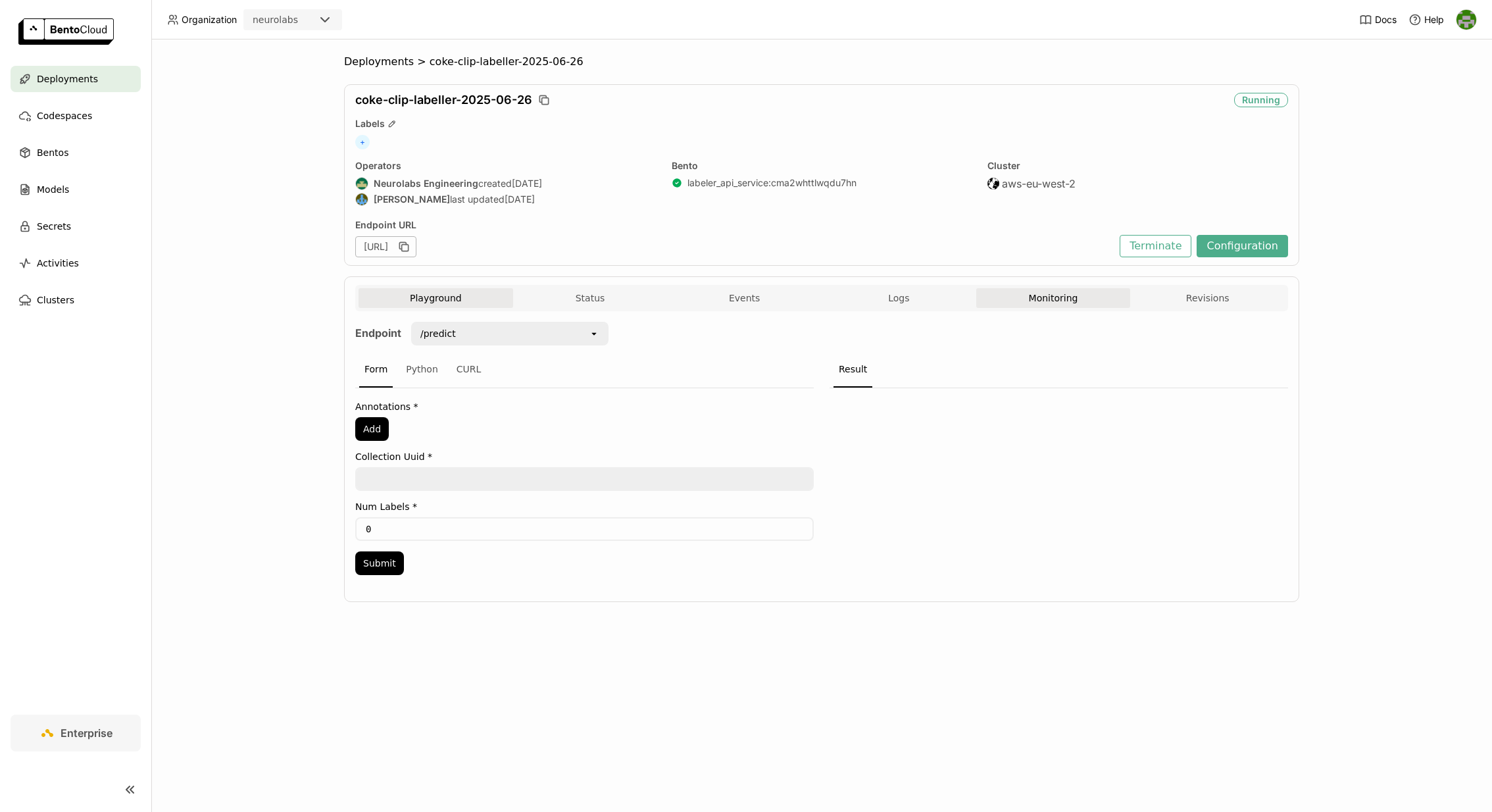
click at [1047, 296] on button "Monitoring" at bounding box center [1055, 298] width 155 height 20
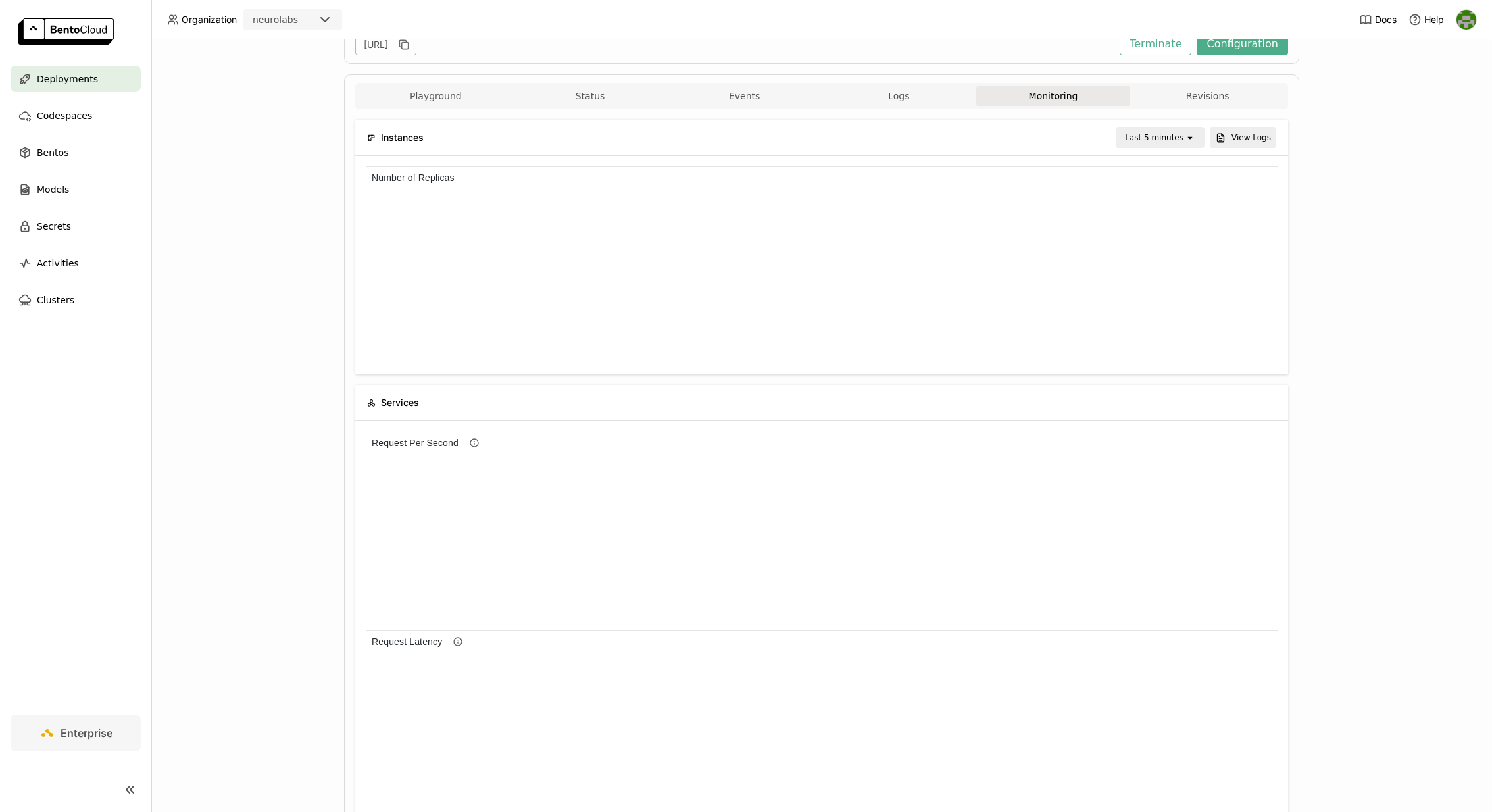
scroll to position [210, 0]
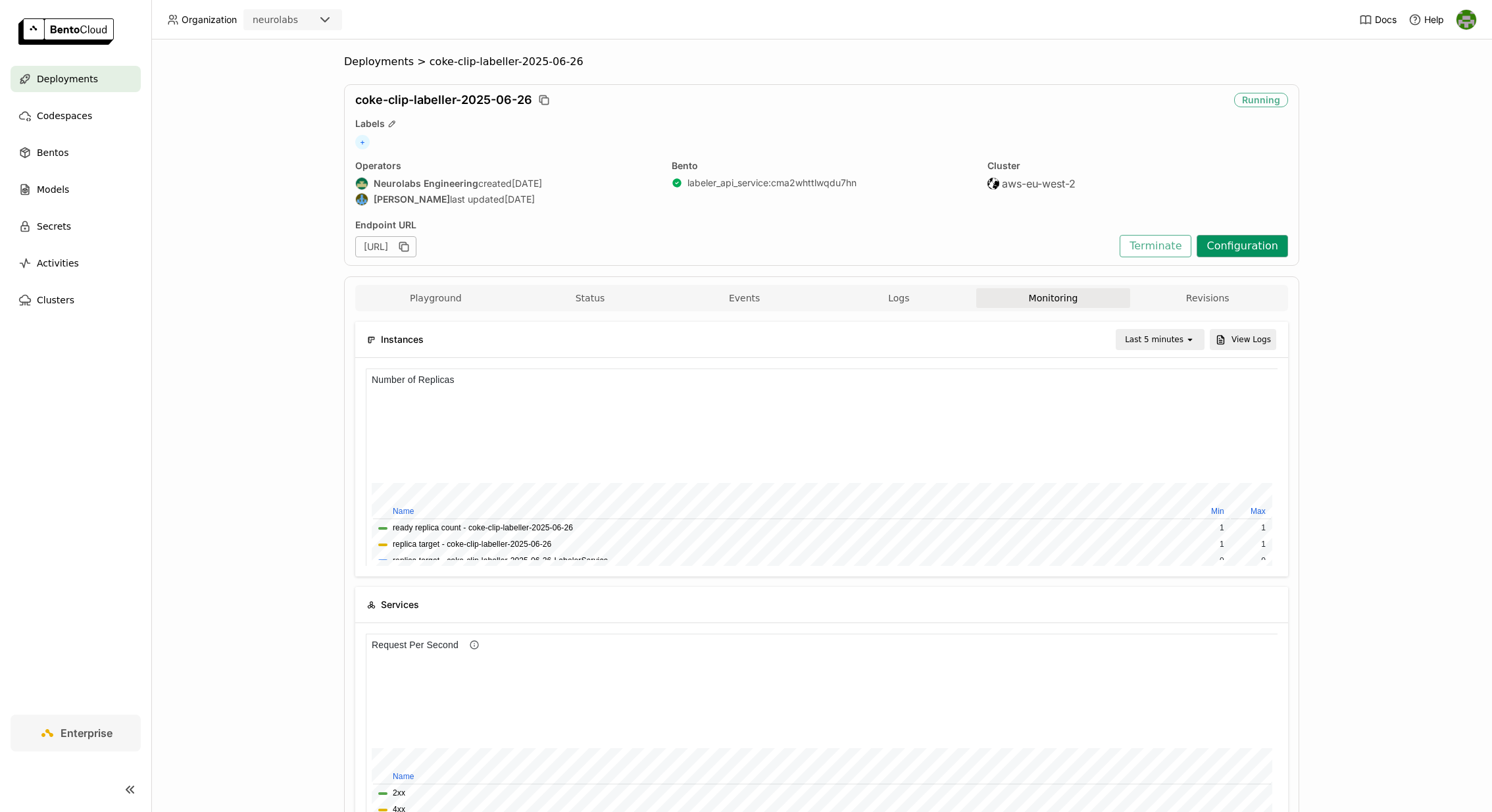
click at [1257, 243] on button "Configuration" at bounding box center [1242, 245] width 91 height 23
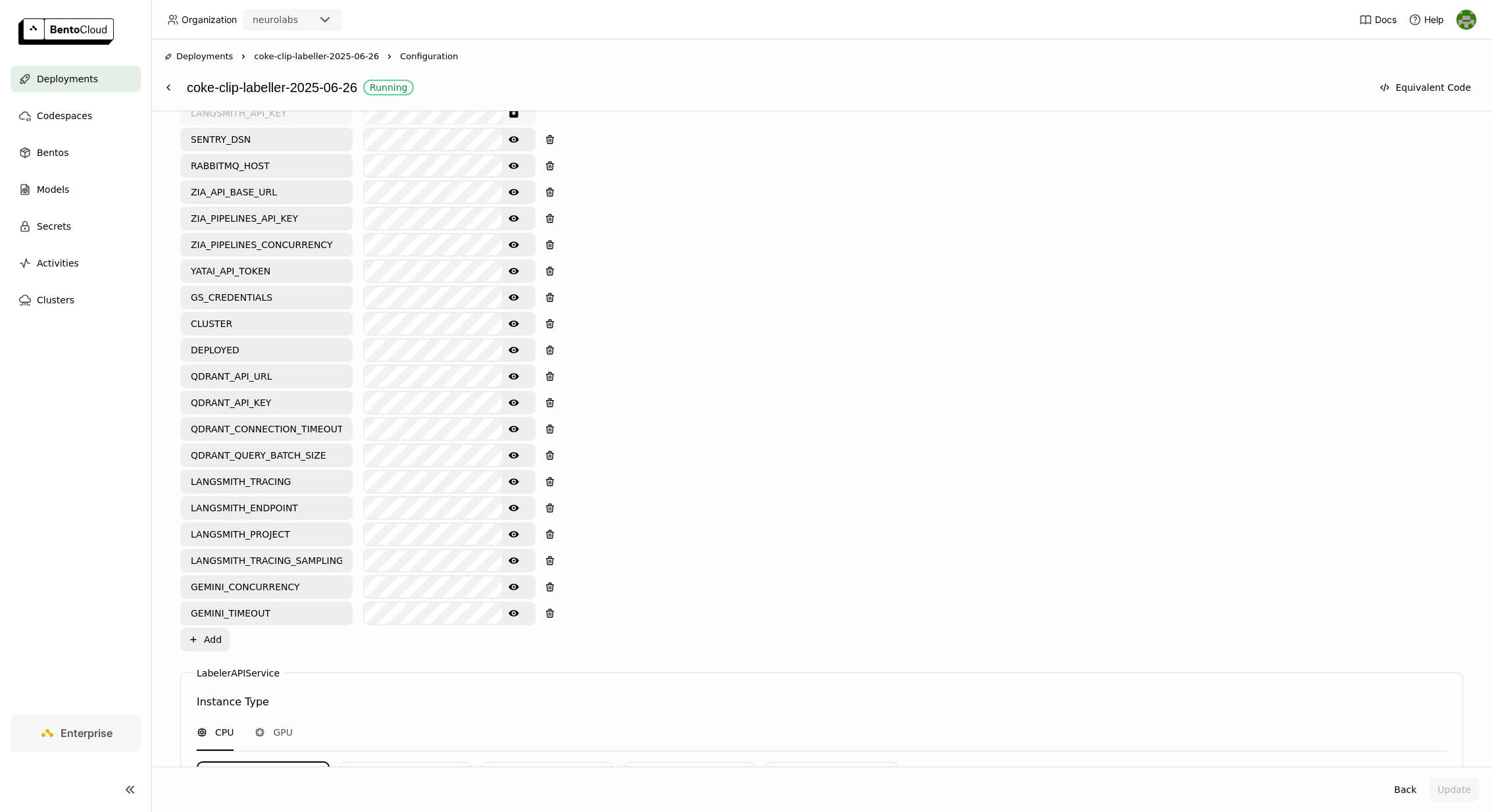
scroll to position [623, 0]
click at [513, 241] on icon "Show password text" at bounding box center [514, 244] width 11 height 7
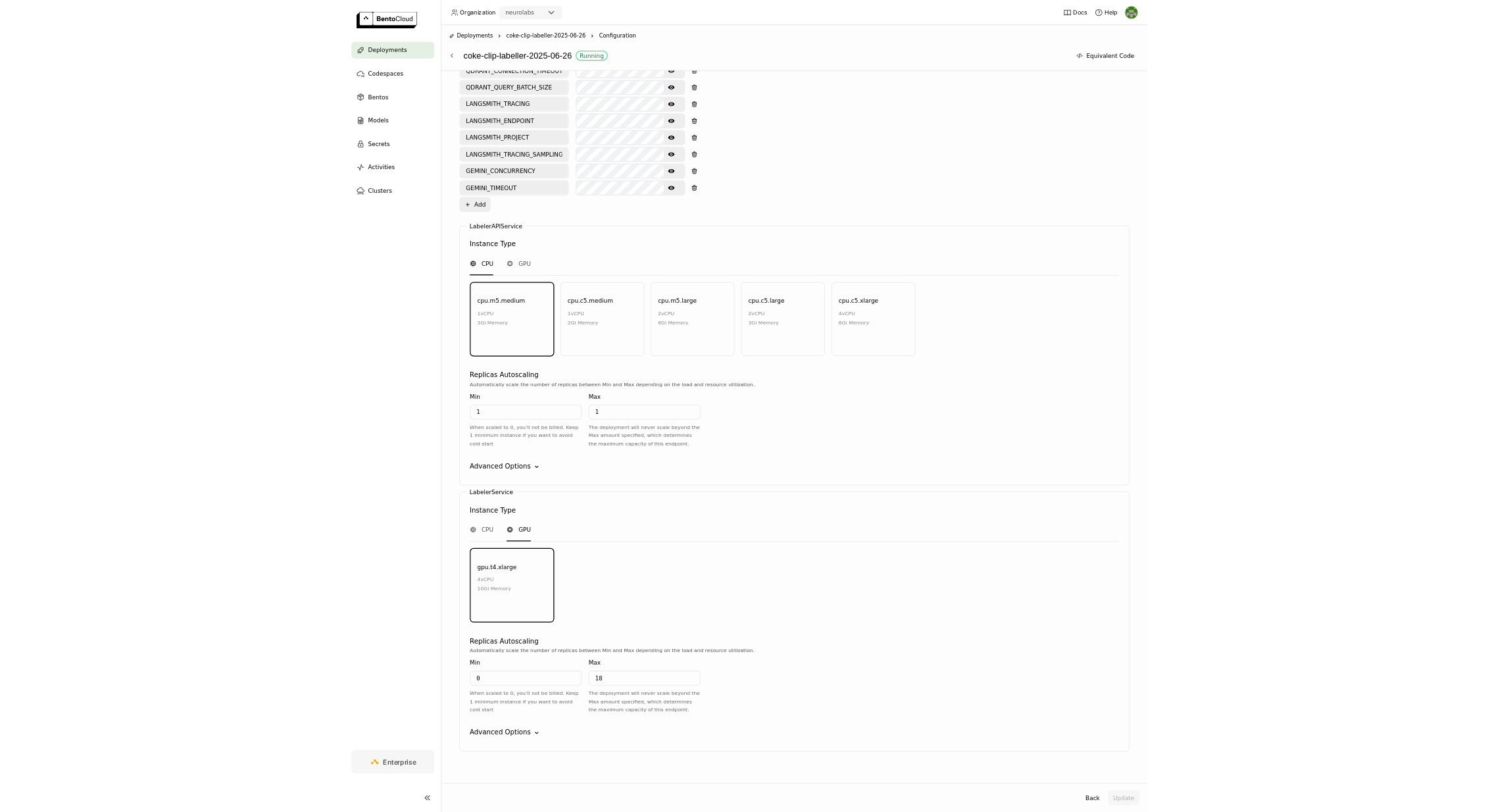
scroll to position [0, 0]
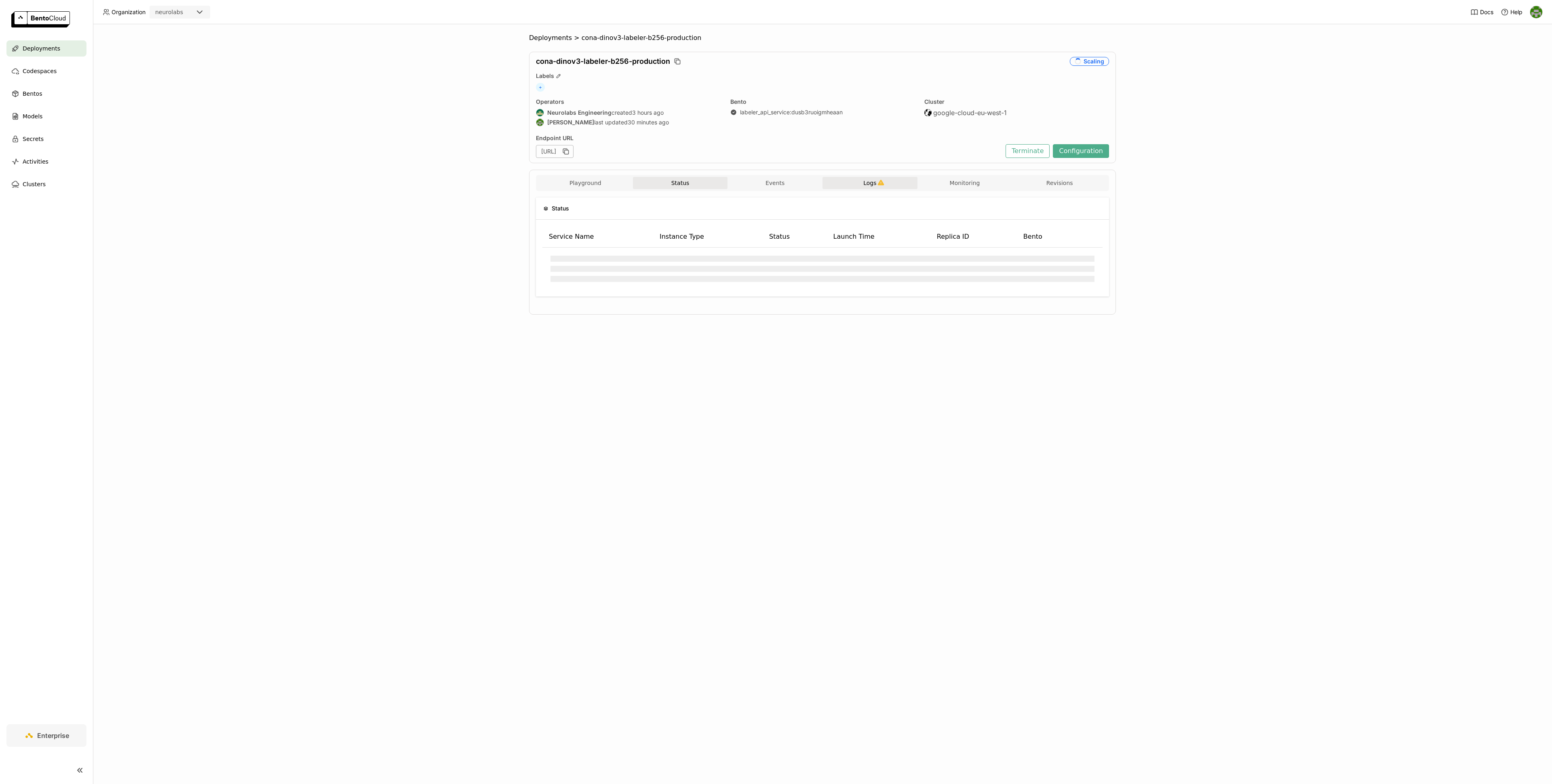
click at [874, 184] on span "Logs" at bounding box center [869, 183] width 13 height 7
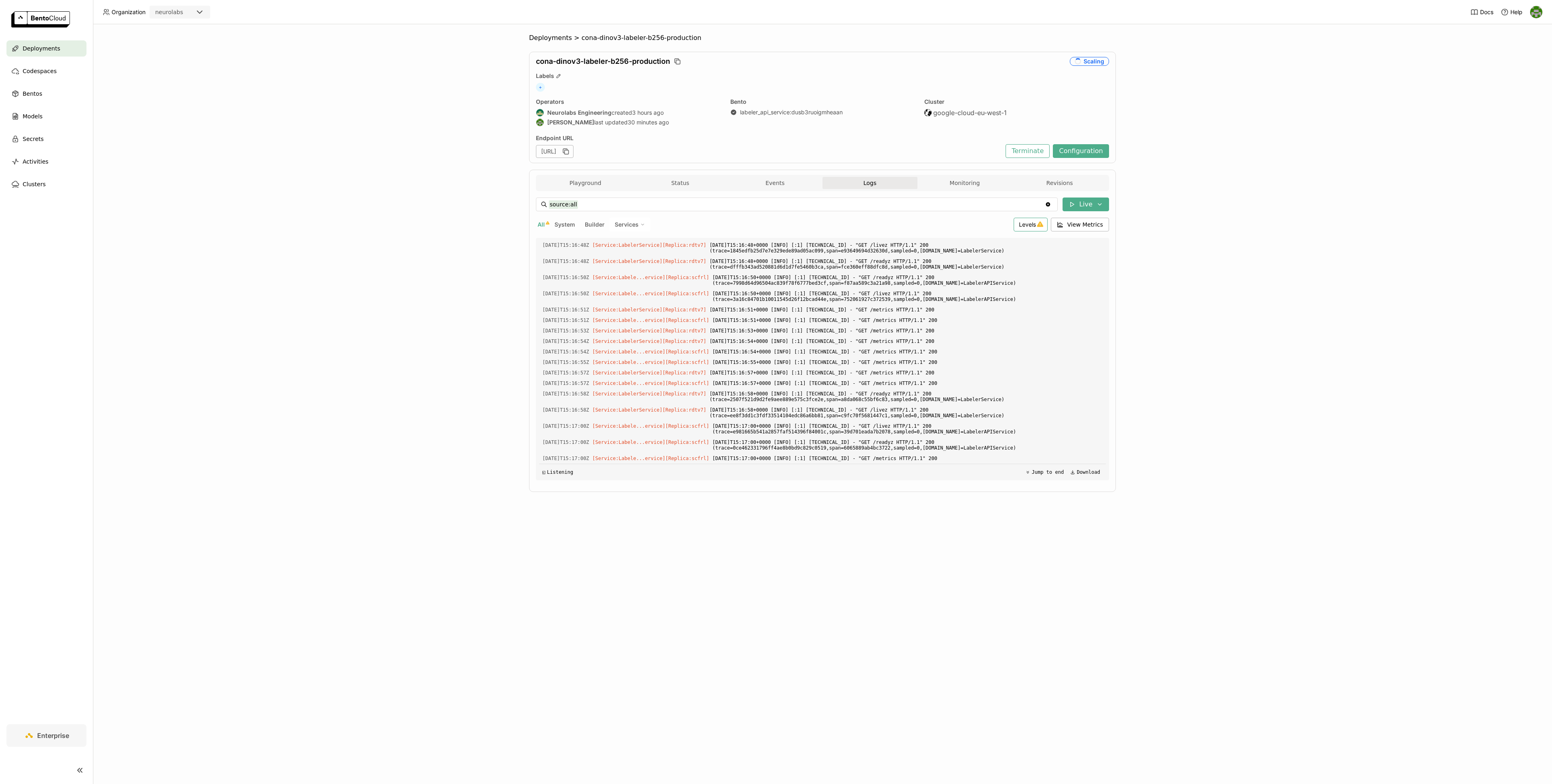
click at [1028, 226] on span "Levels" at bounding box center [1027, 224] width 17 height 7
click at [987, 285] on div "Warning" at bounding box center [999, 283] width 87 height 10
type input "source:all level:warning"
